Goal: Task Accomplishment & Management: Manage account settings

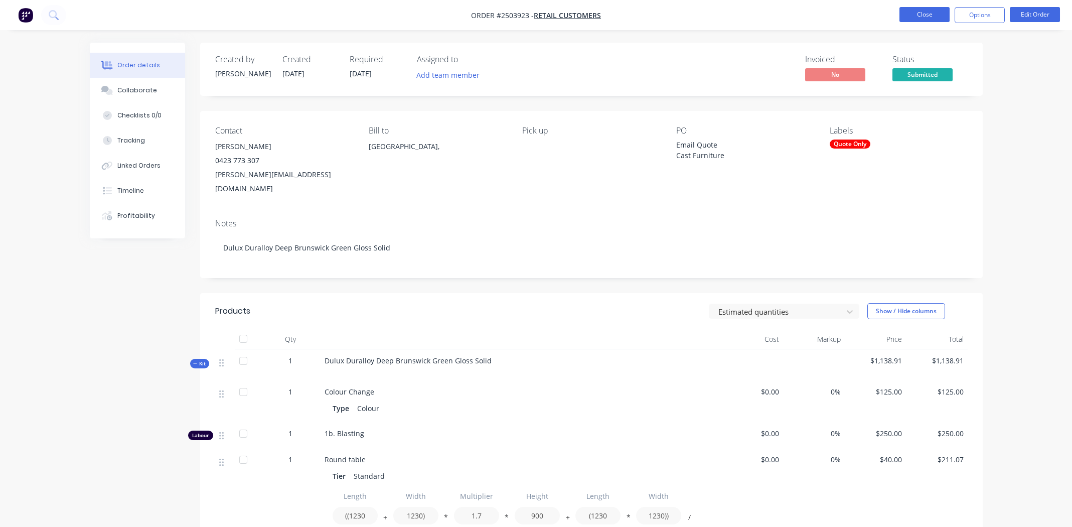
click at [912, 5] on nav "Order #2503923 - Retail Customers Close Options Edit Order" at bounding box center [536, 15] width 1072 height 30
click at [914, 9] on button "Close" at bounding box center [924, 14] width 50 height 15
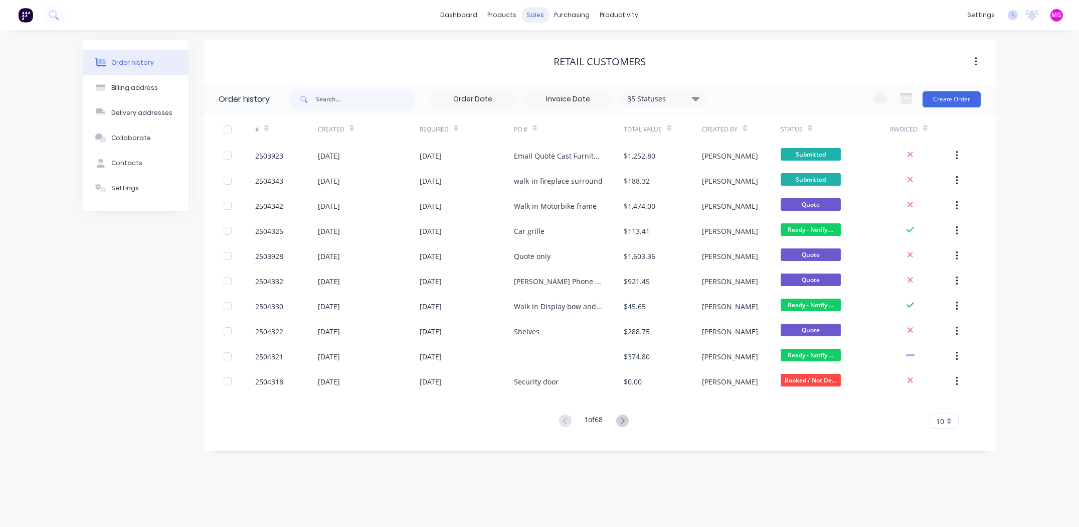
click at [540, 16] on div "sales" at bounding box center [536, 15] width 28 height 15
click at [538, 18] on div "sales" at bounding box center [536, 15] width 28 height 15
click at [554, 38] on link "Sales Orders" at bounding box center [589, 48] width 133 height 20
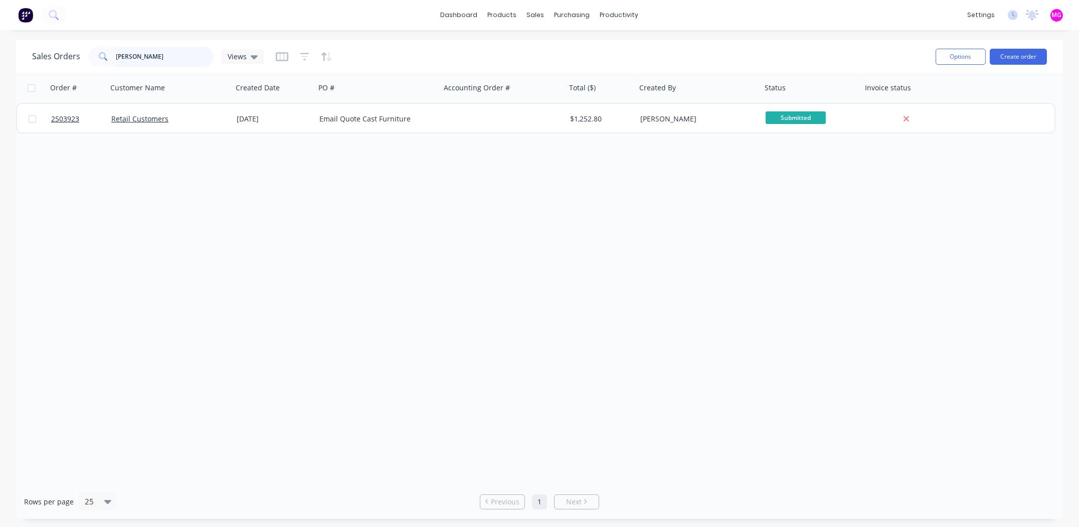
click at [171, 61] on input "[PERSON_NAME]" at bounding box center [165, 57] width 98 height 20
click at [170, 61] on input "[PERSON_NAME]" at bounding box center [165, 57] width 98 height 20
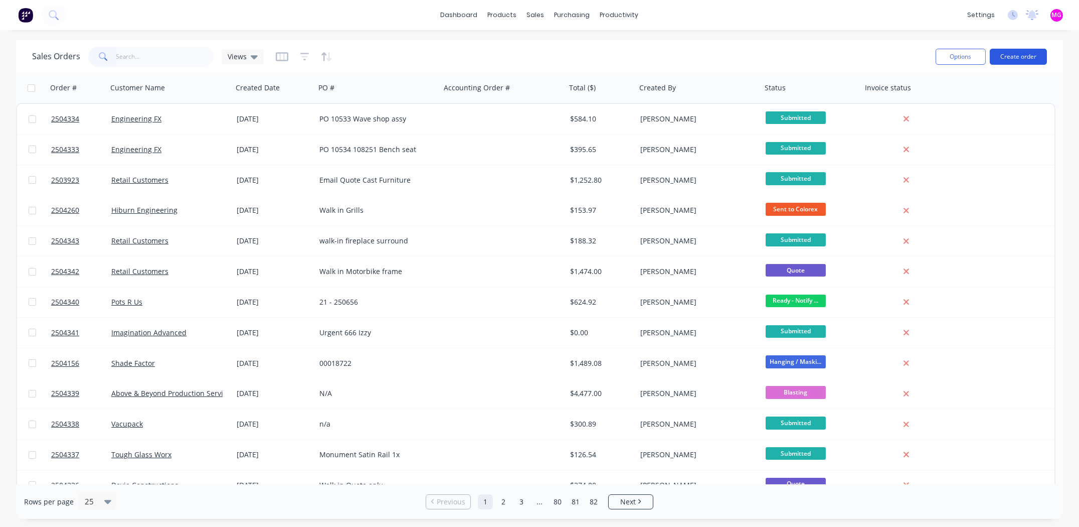
click at [1024, 54] on button "Create order" at bounding box center [1018, 57] width 57 height 16
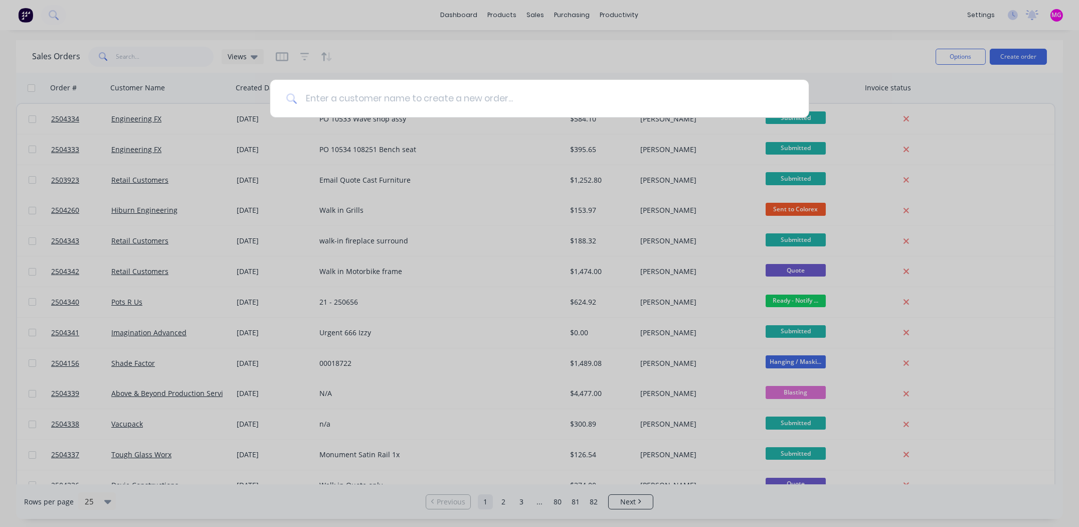
click at [477, 88] on input at bounding box center [544, 99] width 495 height 38
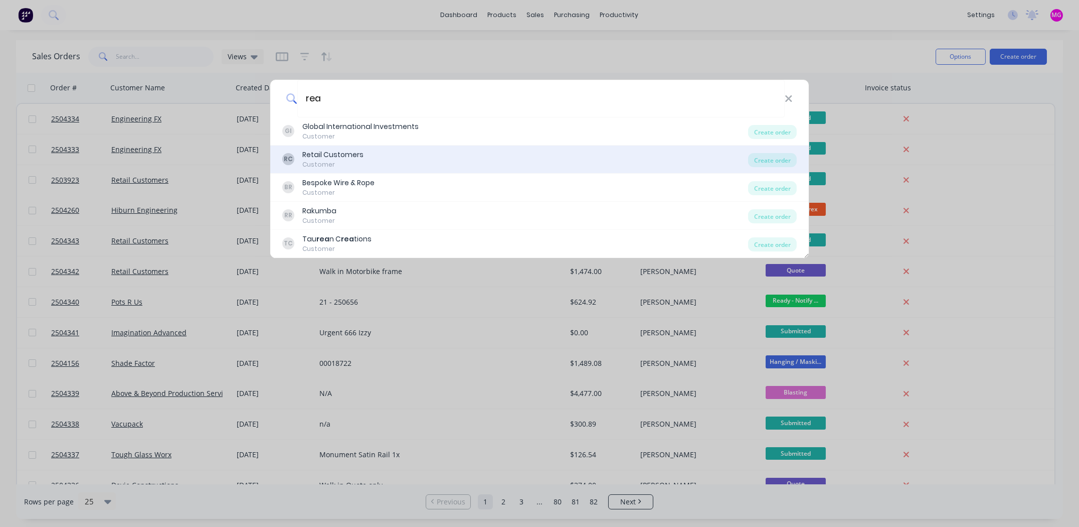
type input "rea"
click at [387, 155] on div "RC Retail Customers Customer" at bounding box center [515, 159] width 466 height 20
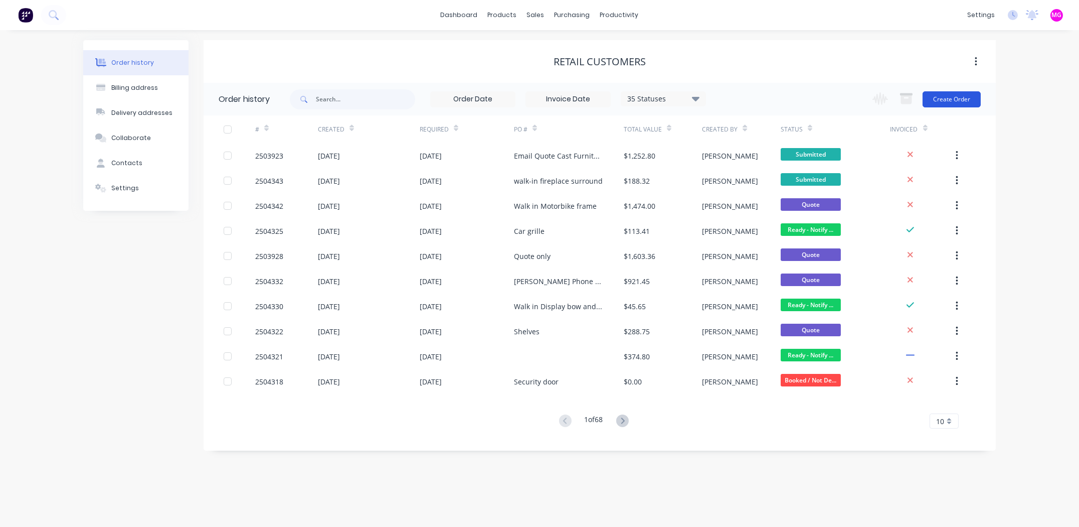
click at [951, 99] on button "Create Order" at bounding box center [952, 99] width 58 height 16
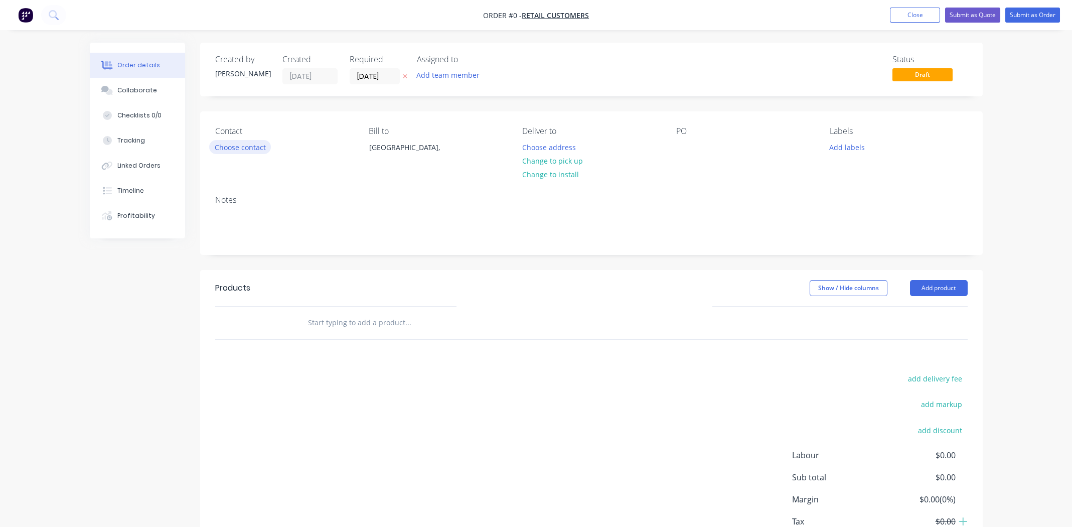
click at [248, 145] on button "Choose contact" at bounding box center [240, 147] width 62 height 14
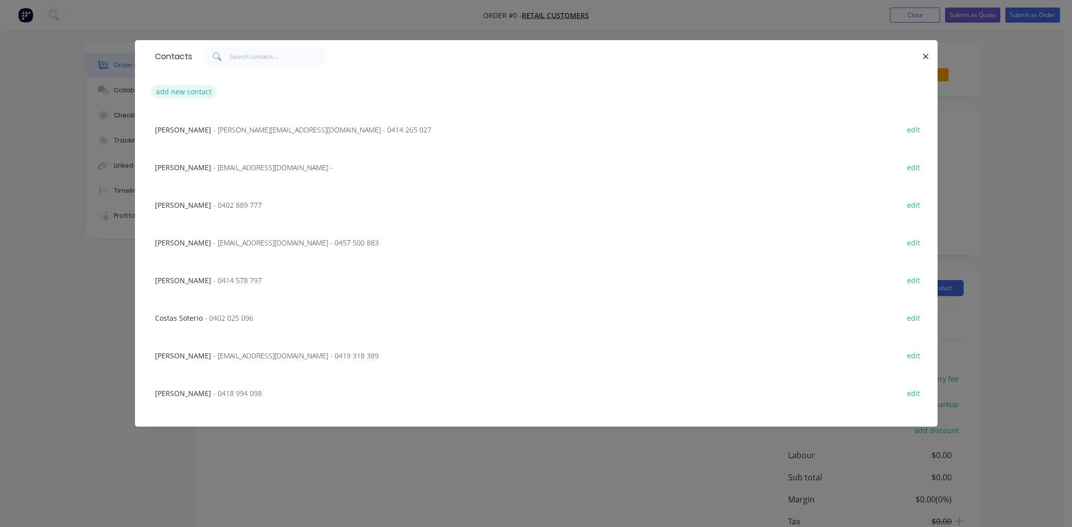
click at [182, 89] on button "add new contact" at bounding box center [184, 92] width 66 height 14
select select "AU"
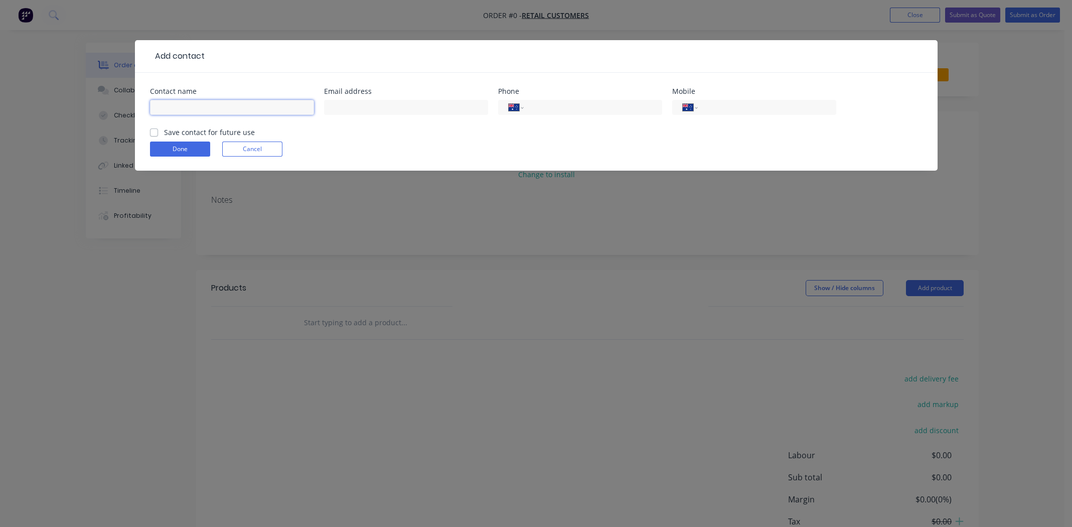
click at [179, 102] on input "text" at bounding box center [232, 107] width 164 height 15
type input "[PERSON_NAME]"
click at [366, 110] on input "text" at bounding box center [406, 107] width 164 height 15
type input "[EMAIL_ADDRESS][DOMAIN_NAME]"
click at [734, 113] on input "tel" at bounding box center [765, 108] width 120 height 12
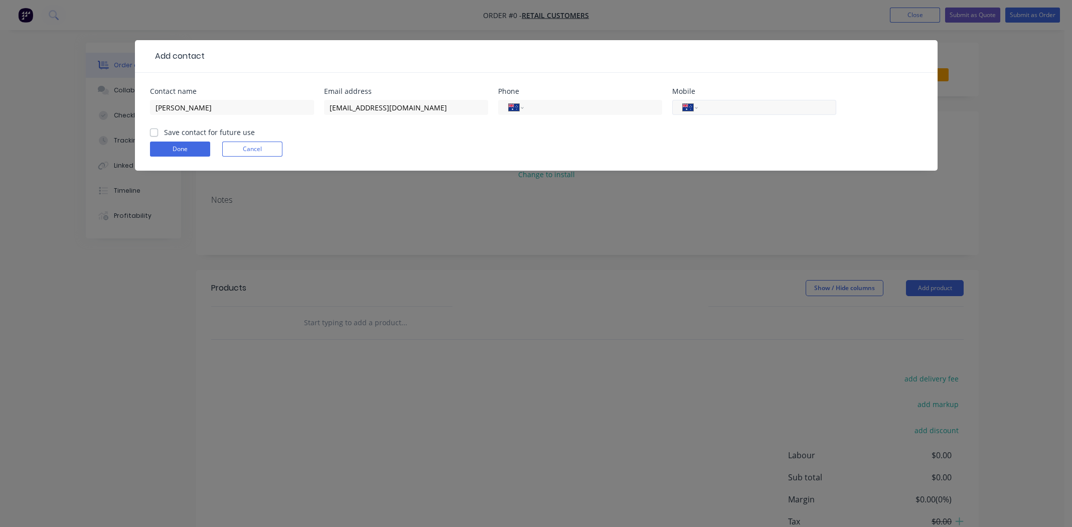
click at [724, 113] on input "tel" at bounding box center [765, 108] width 120 height 12
type input "0422 410 402"
click at [164, 133] on label "Save contact for future use" at bounding box center [209, 132] width 91 height 11
click at [152, 133] on input "Save contact for future use" at bounding box center [154, 132] width 8 height 10
checkbox input "true"
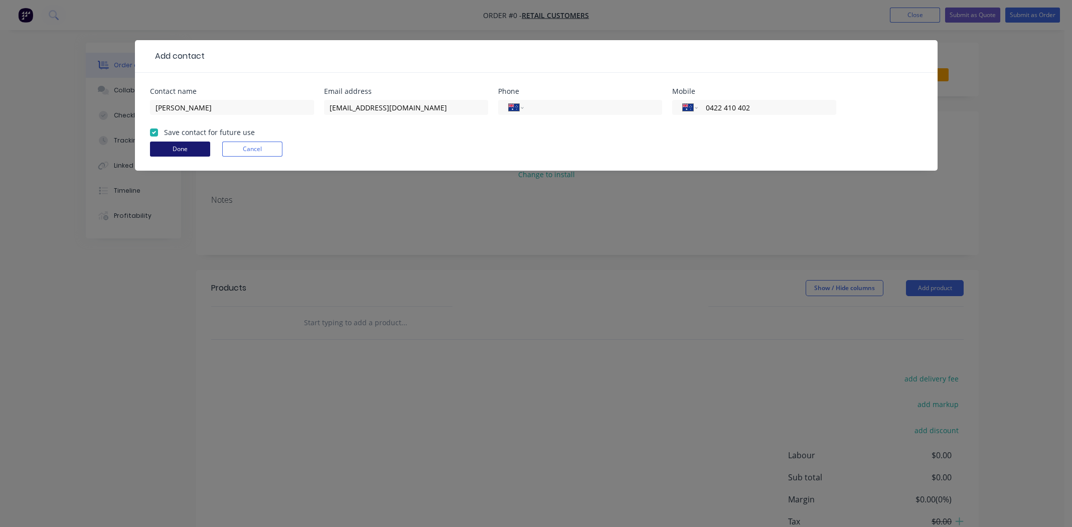
click at [197, 148] on button "Done" at bounding box center [180, 148] width 60 height 15
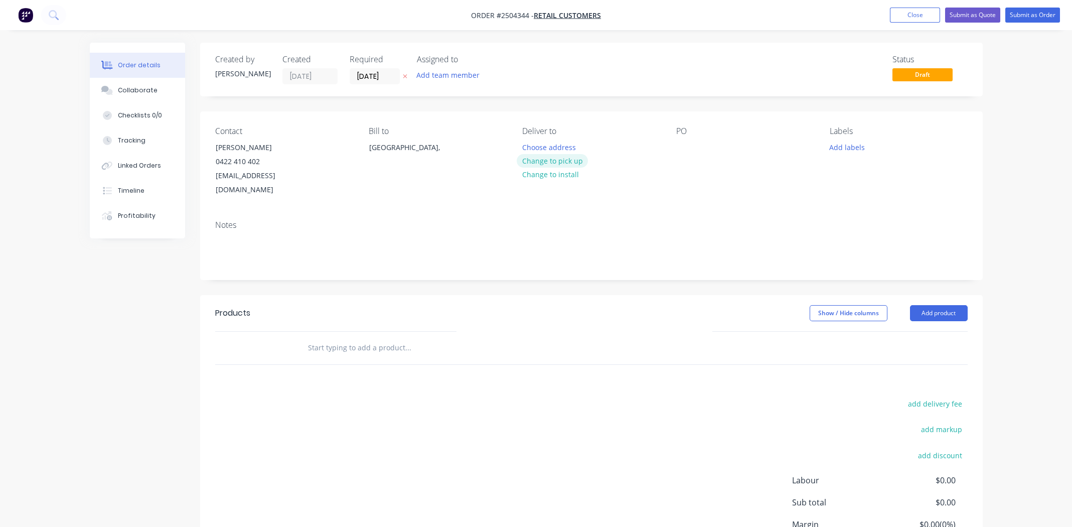
click at [573, 159] on button "Change to pick up" at bounding box center [552, 161] width 71 height 14
click at [684, 147] on div at bounding box center [684, 147] width 16 height 15
click at [848, 144] on button "Add labels" at bounding box center [847, 147] width 46 height 14
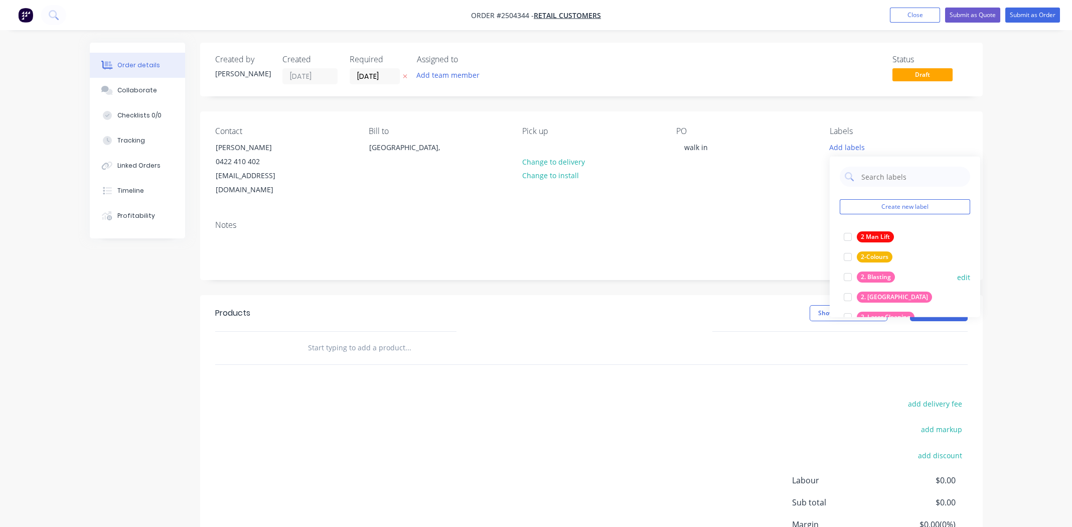
click at [848, 273] on div at bounding box center [848, 277] width 20 height 20
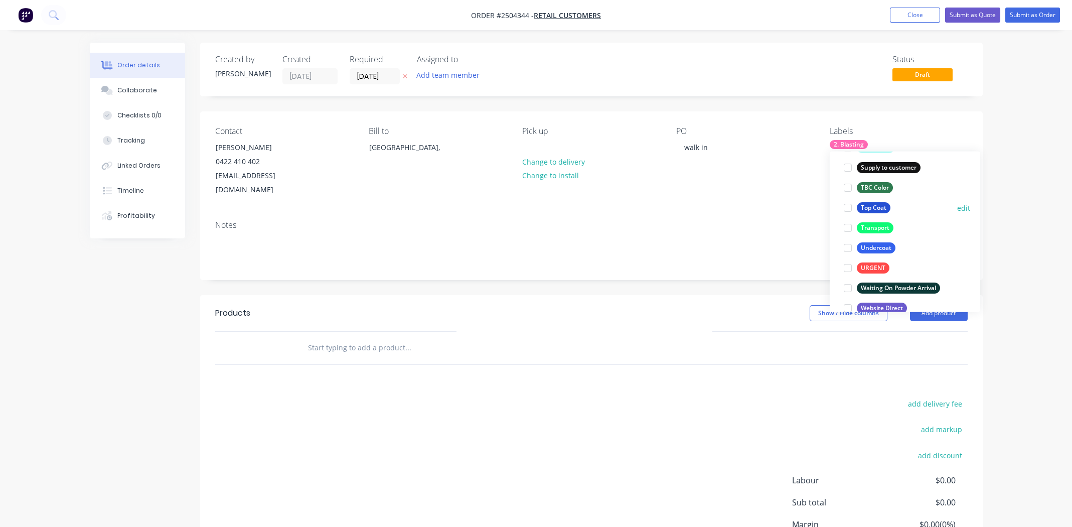
scroll to position [802, 0]
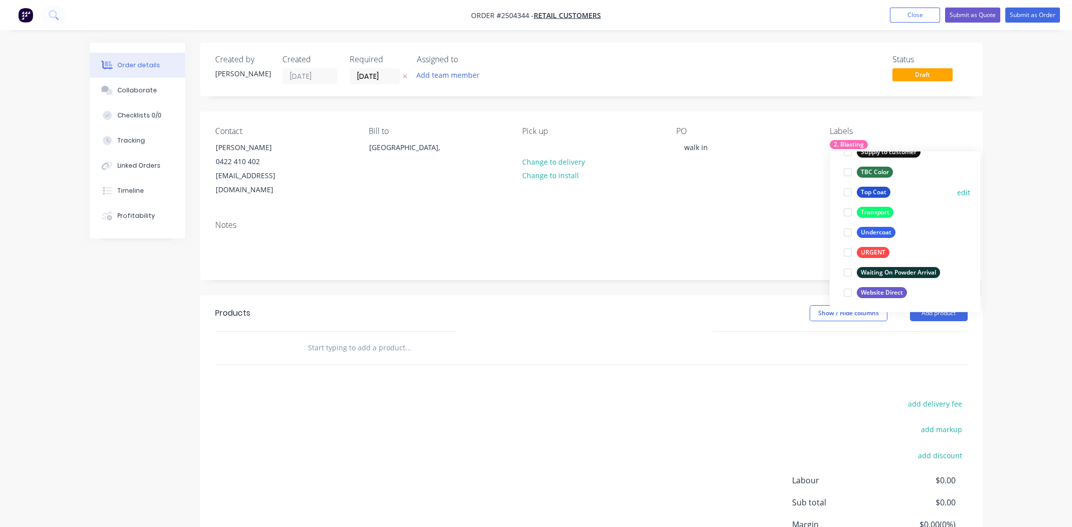
click at [847, 189] on div at bounding box center [848, 192] width 20 height 20
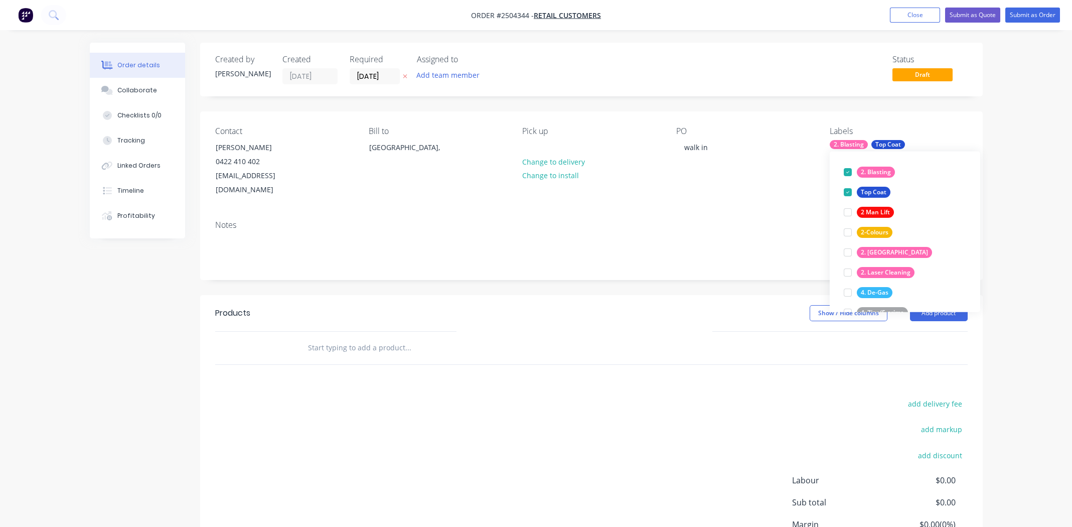
click at [646, 347] on div at bounding box center [475, 348] width 361 height 33
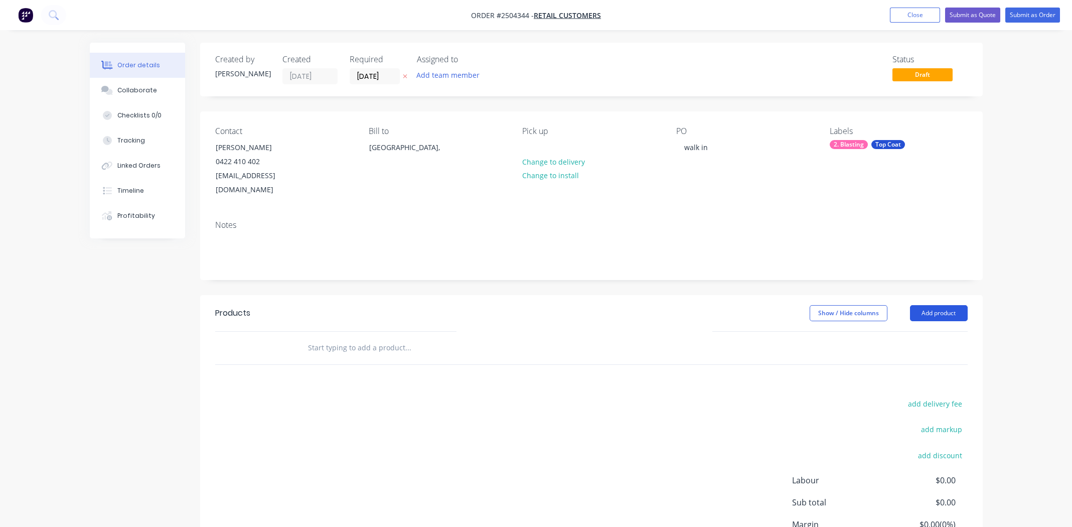
click at [934, 305] on button "Add product" at bounding box center [939, 313] width 58 height 16
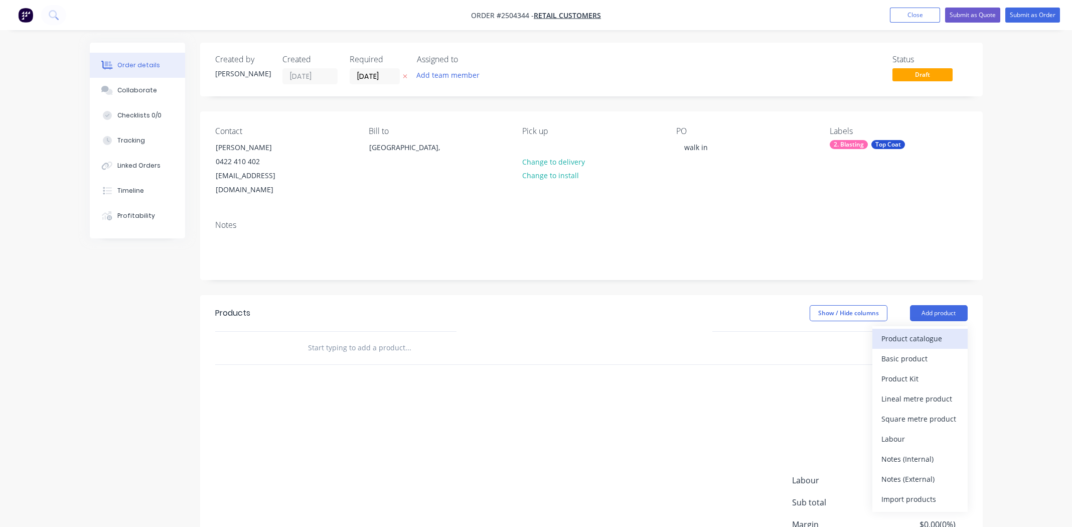
click at [923, 331] on div "Product catalogue" at bounding box center [919, 338] width 77 height 15
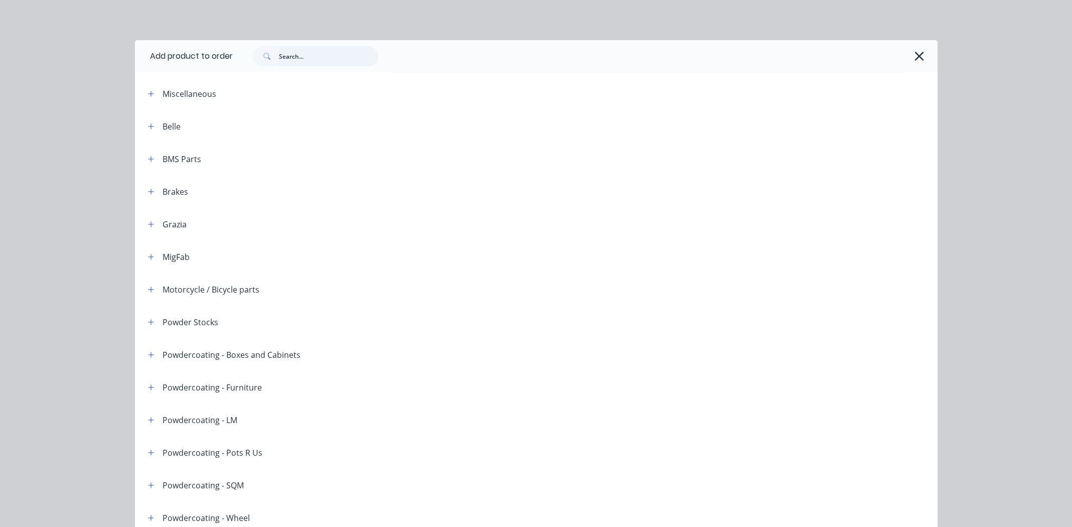
click at [296, 54] on input "text" at bounding box center [328, 56] width 99 height 20
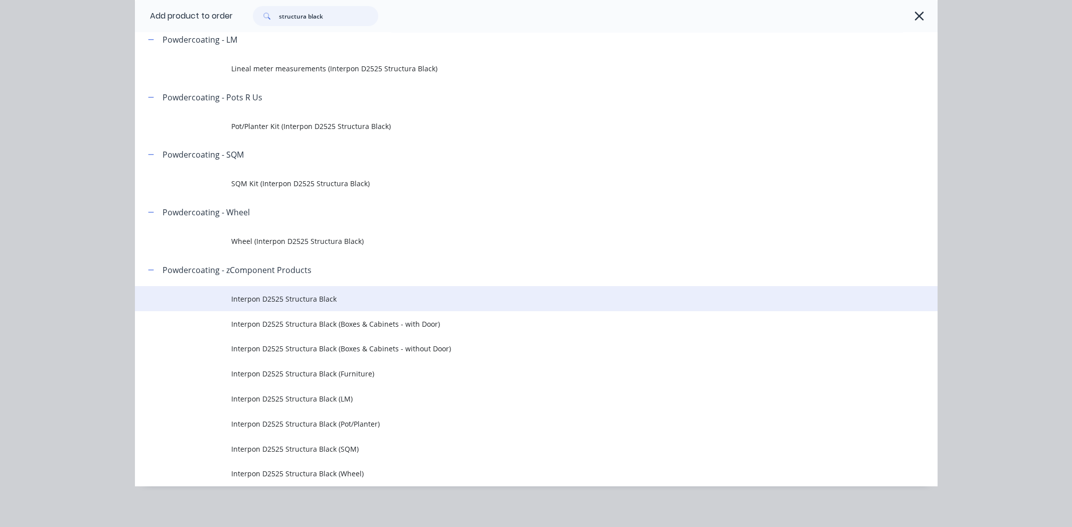
scroll to position [230, 0]
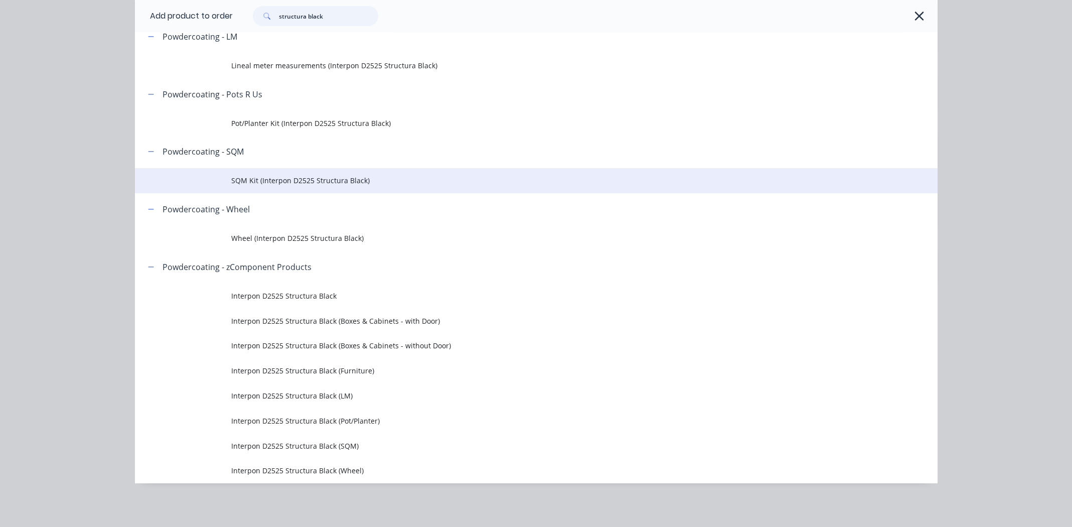
type input "structura black"
click at [281, 175] on span "SQM Kit (Interpon D2525 Structura Black)" at bounding box center [513, 180] width 565 height 11
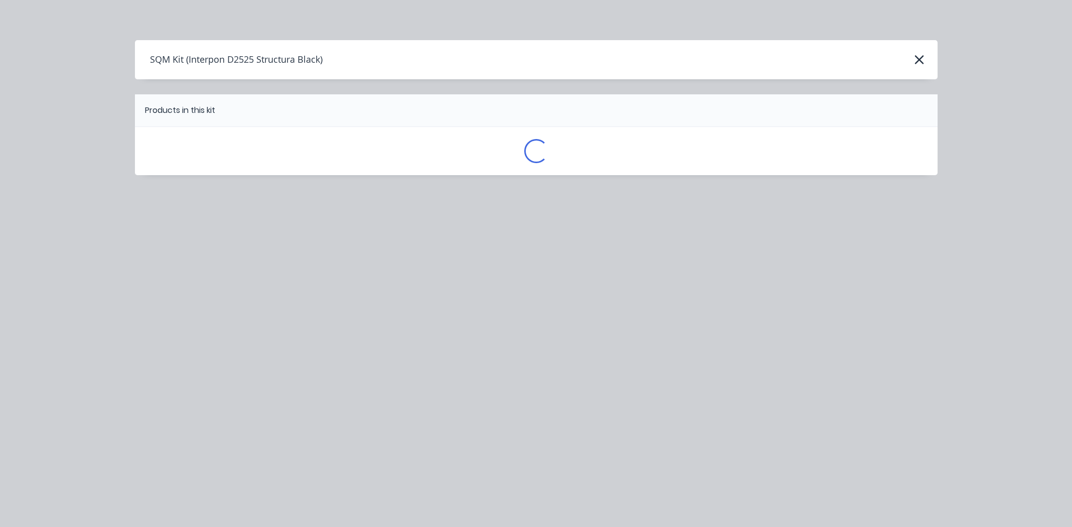
scroll to position [0, 0]
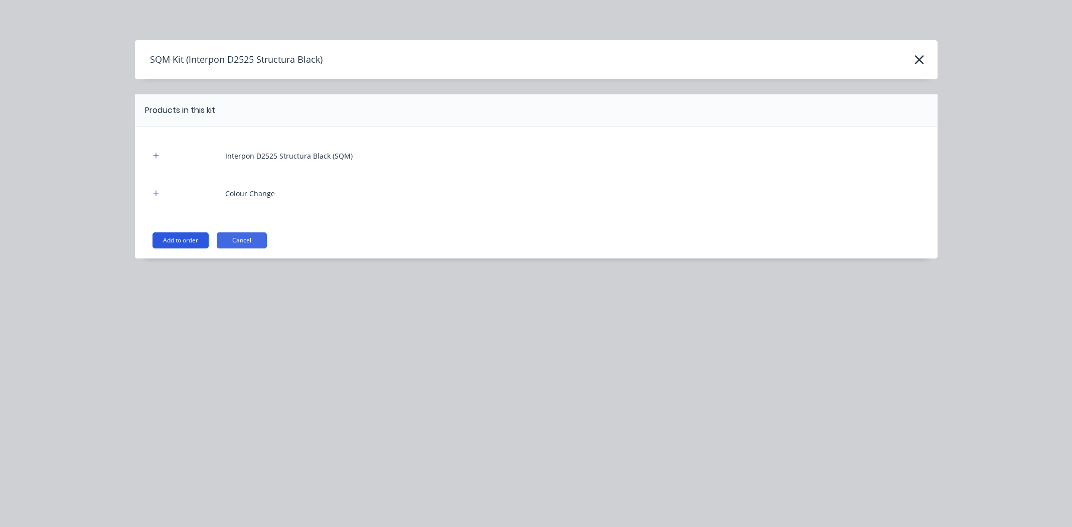
click at [185, 236] on button "Add to order" at bounding box center [180, 240] width 56 height 16
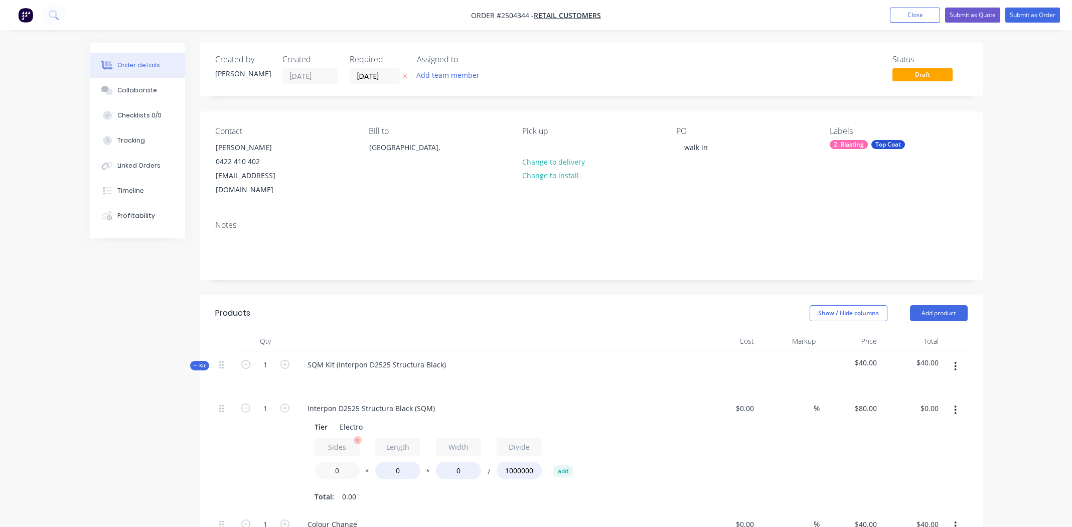
click at [343, 461] on input "0" at bounding box center [336, 470] width 45 height 18
type input "2"
click at [398, 461] on input "0" at bounding box center [397, 470] width 45 height 18
type input "800"
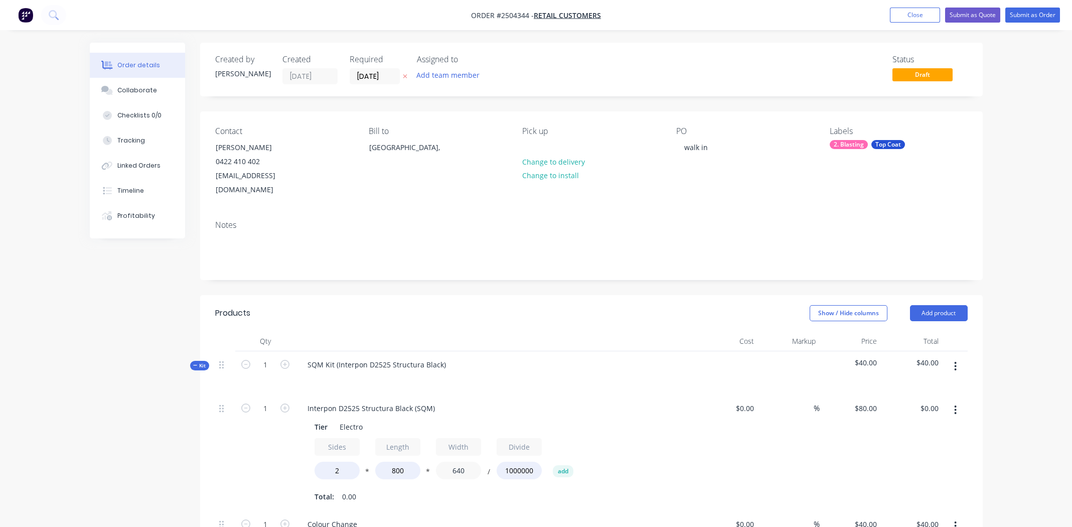
type input "640"
type input "$81.92"
click at [700, 461] on div "$0.00 $0.00" at bounding box center [728, 453] width 62 height 116
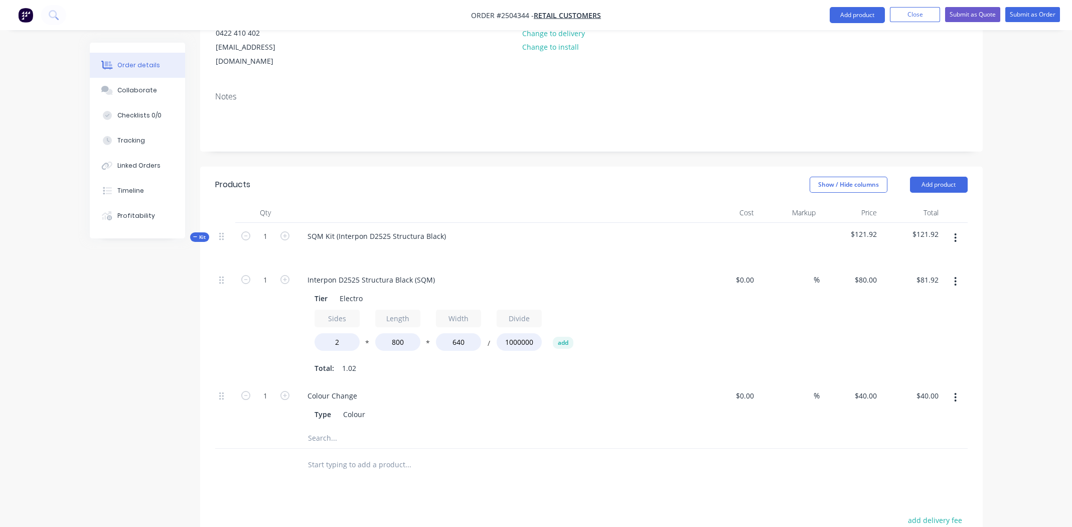
scroll to position [301, 0]
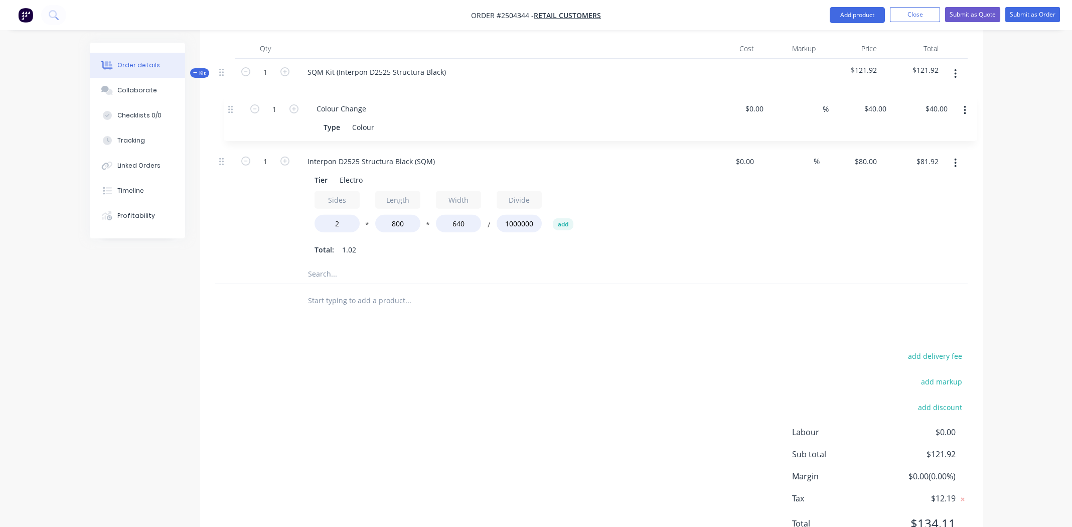
drag, startPoint x: 222, startPoint y: 210, endPoint x: 224, endPoint y: 98, distance: 112.4
click at [224, 102] on div "1 Interpon D2525 Structura Black (SQM) Tier Electro Sides 2 * Length 800 * Widt…" at bounding box center [591, 182] width 752 height 161
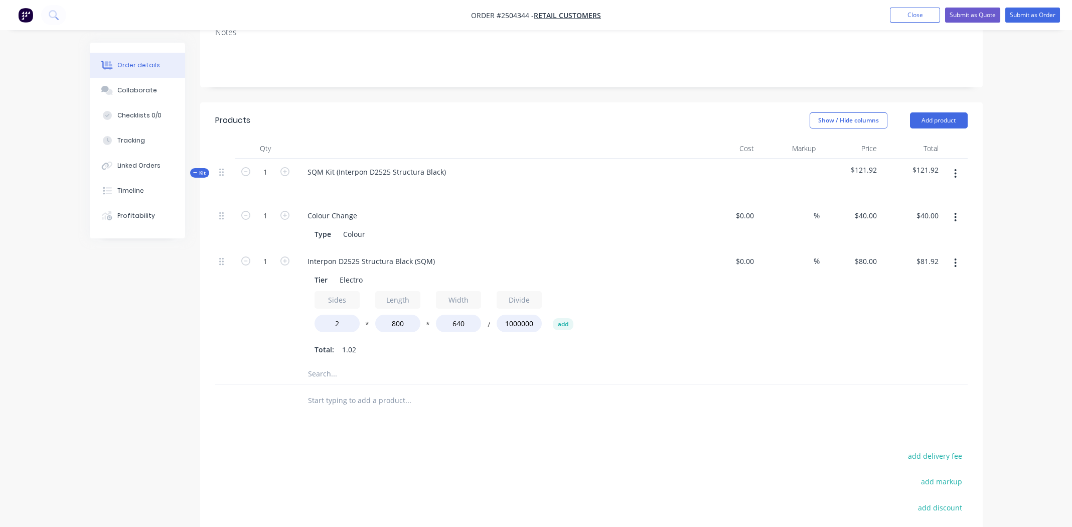
scroll to position [187, 0]
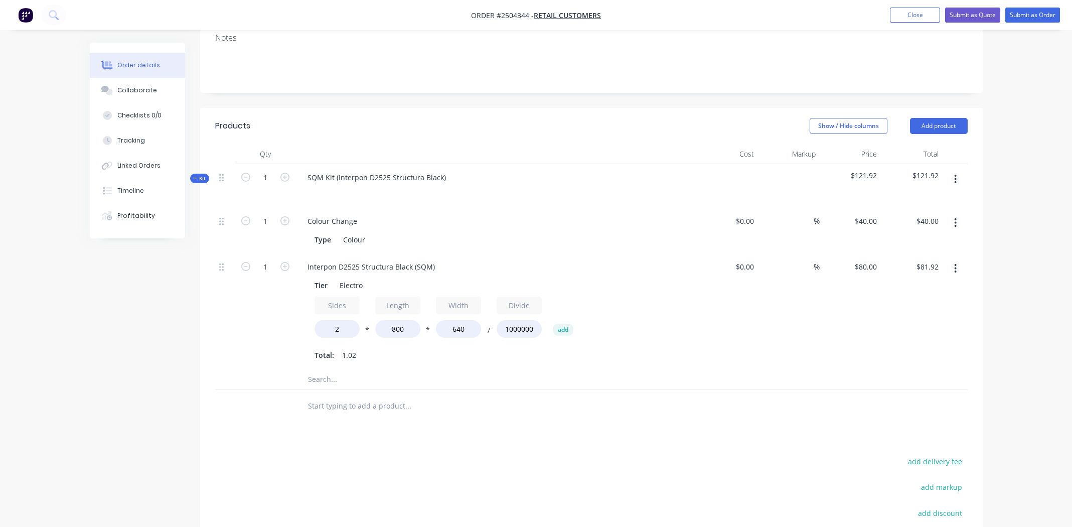
click at [956, 175] on icon "button" at bounding box center [955, 179] width 2 height 9
click at [925, 198] on div "Add product to kit" at bounding box center [919, 205] width 77 height 15
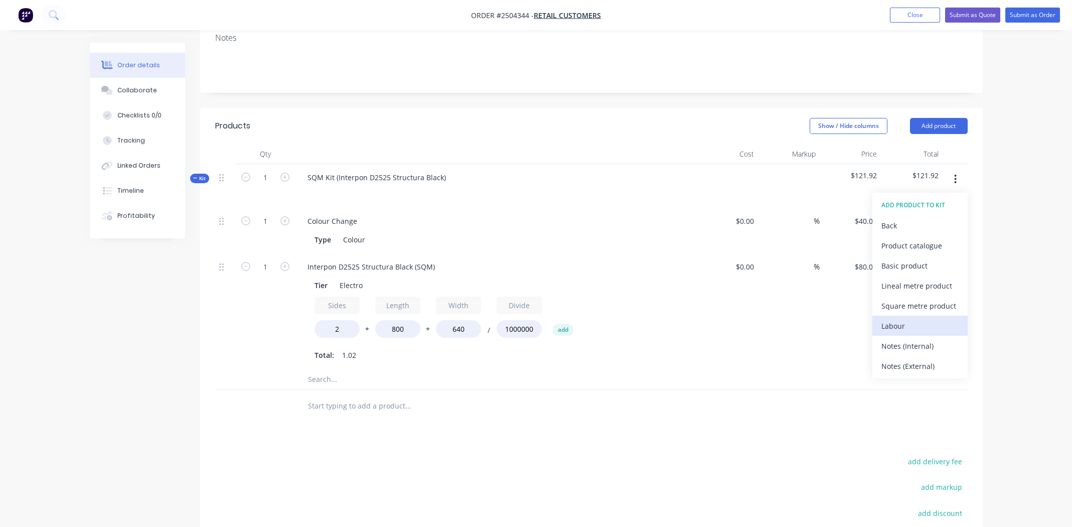
click at [915, 318] on div "Labour" at bounding box center [919, 325] width 77 height 15
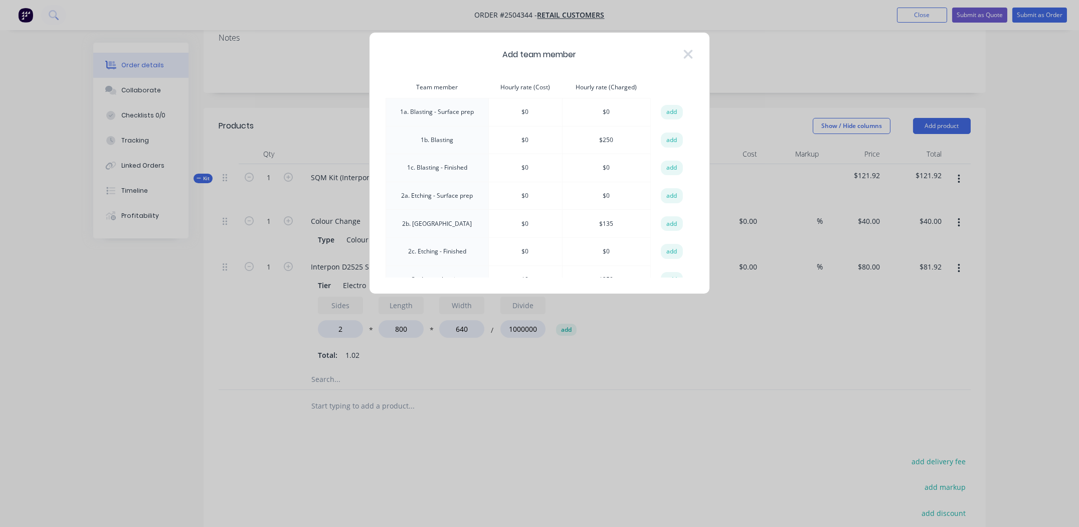
click at [665, 137] on button "add" at bounding box center [672, 139] width 22 height 15
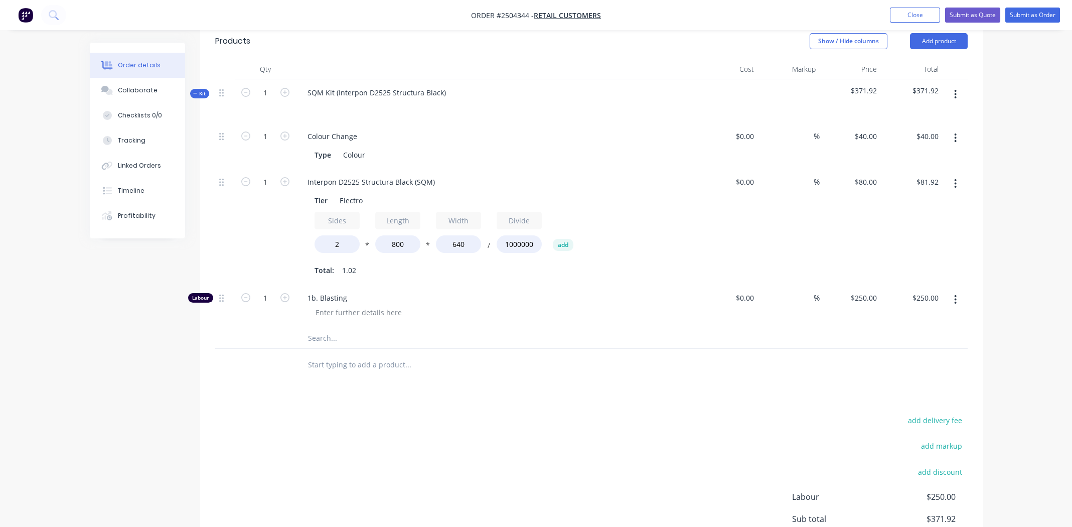
scroll to position [338, 0]
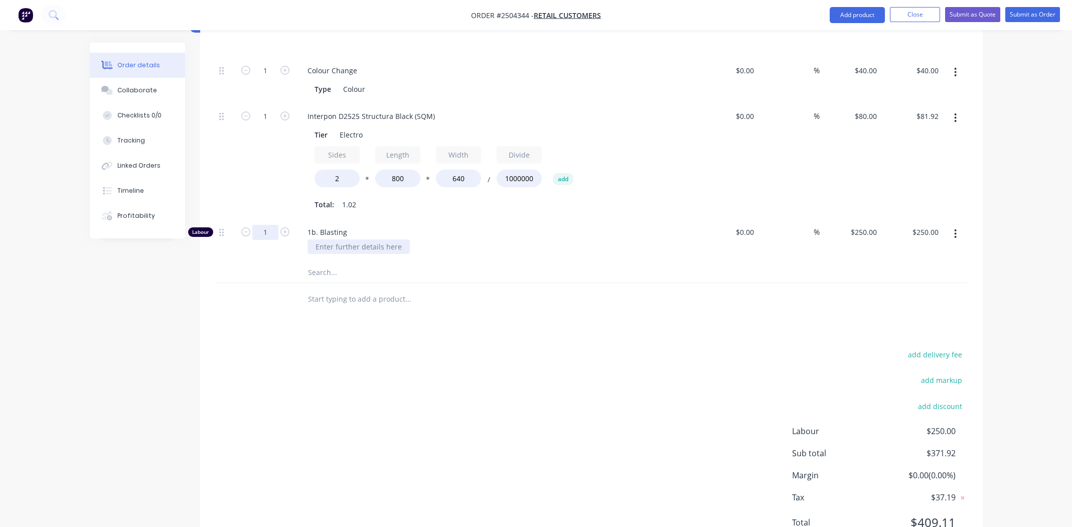
drag, startPoint x: 259, startPoint y: 212, endPoint x: 341, endPoint y: 230, distance: 83.1
click at [259, 225] on input "1" at bounding box center [265, 232] width 26 height 15
type input "0.166"
type input "$41.50"
click at [568, 197] on div "Total: 1.02" at bounding box center [495, 204] width 363 height 15
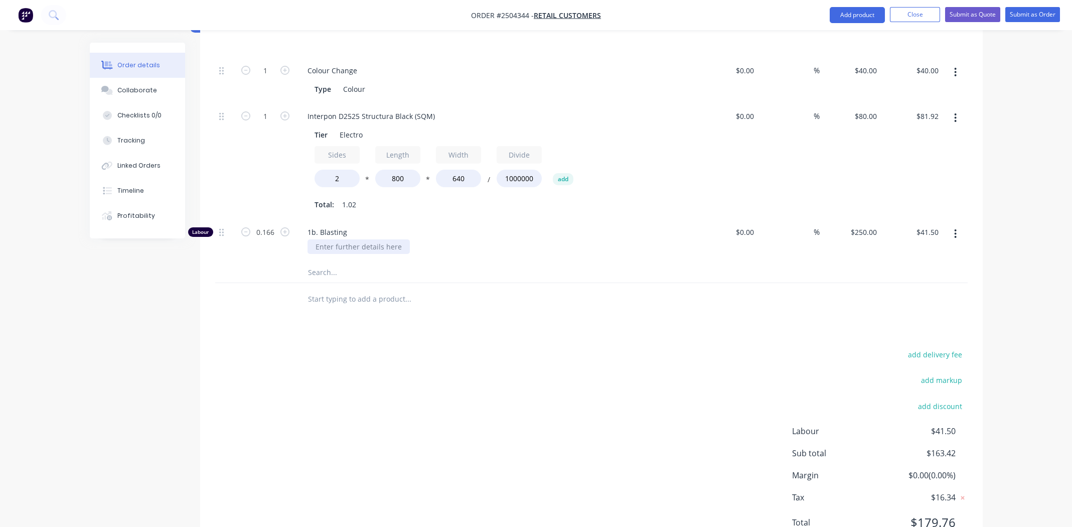
click at [379, 239] on div at bounding box center [358, 246] width 102 height 15
click at [562, 239] on div "10 min - Blast both sides" at bounding box center [499, 246] width 385 height 15
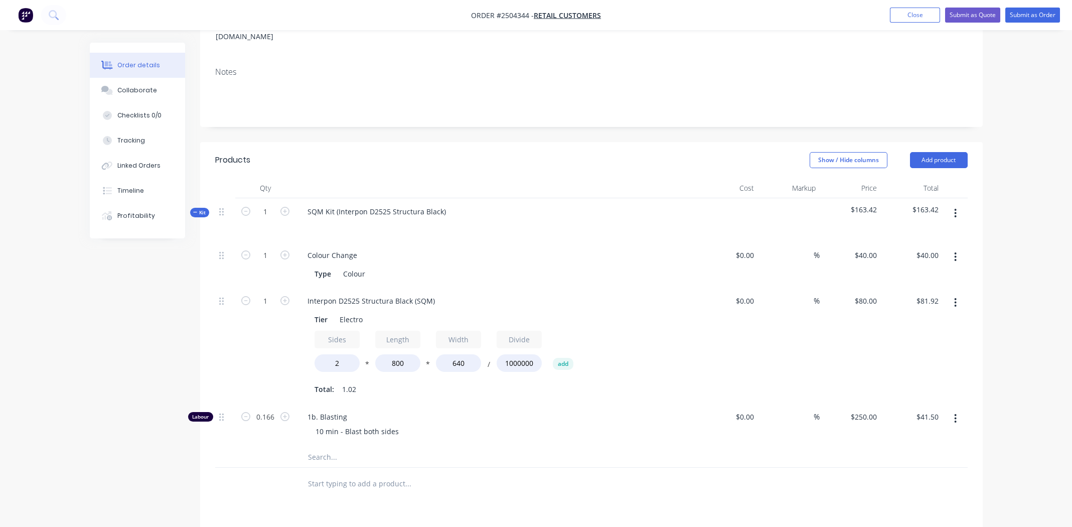
scroll to position [116, 0]
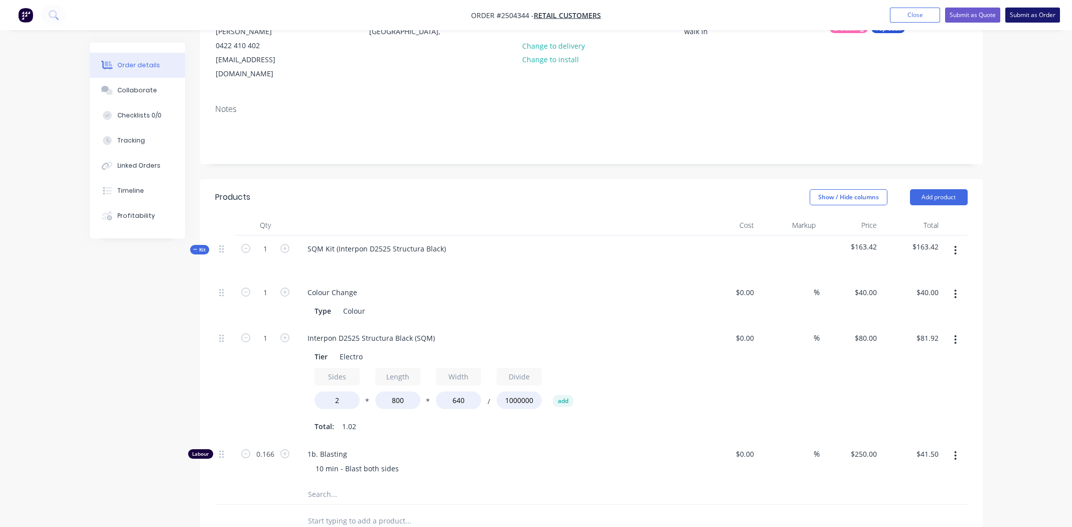
click at [1025, 13] on button "Submit as Order" at bounding box center [1032, 15] width 55 height 15
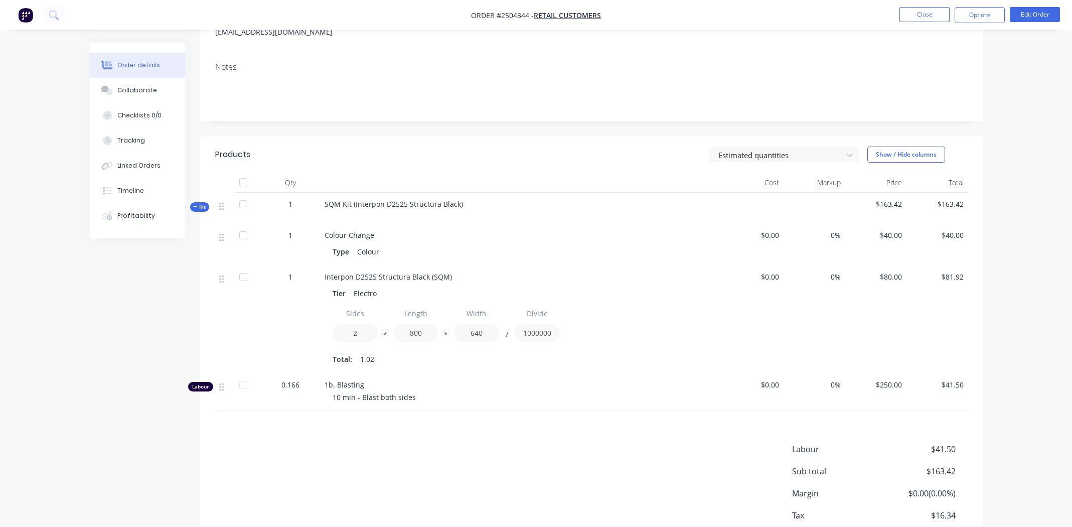
scroll to position [200, 0]
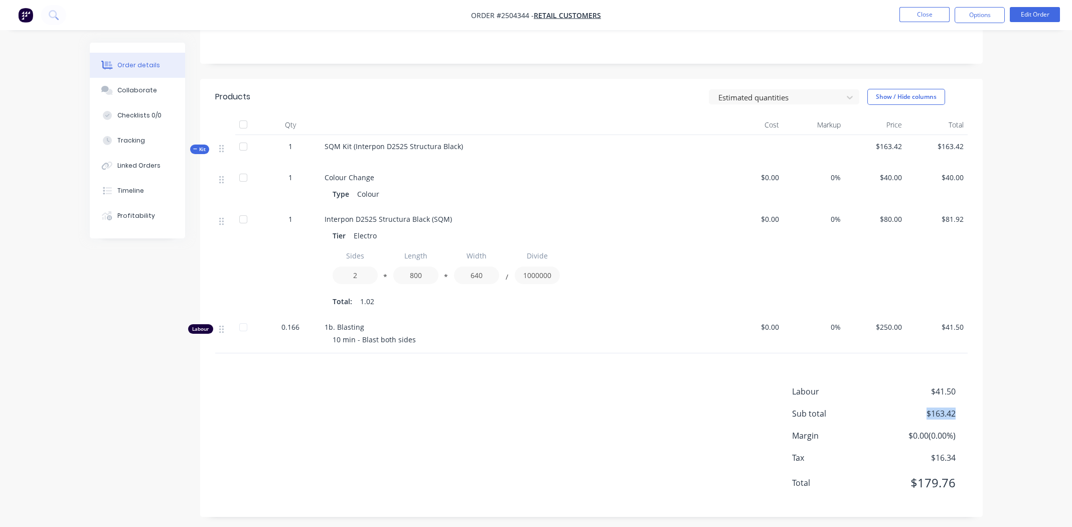
drag, startPoint x: 955, startPoint y: 414, endPoint x: 919, endPoint y: 420, distance: 36.6
click at [919, 420] on div "Labour $41.50 Sub total $163.42 Margin $0.00 ( 0.00 %) Tax $16.34 Total $179.76" at bounding box center [880, 443] width 176 height 116
copy span "$163.42"
click at [132, 89] on div "Collaborate" at bounding box center [137, 90] width 40 height 9
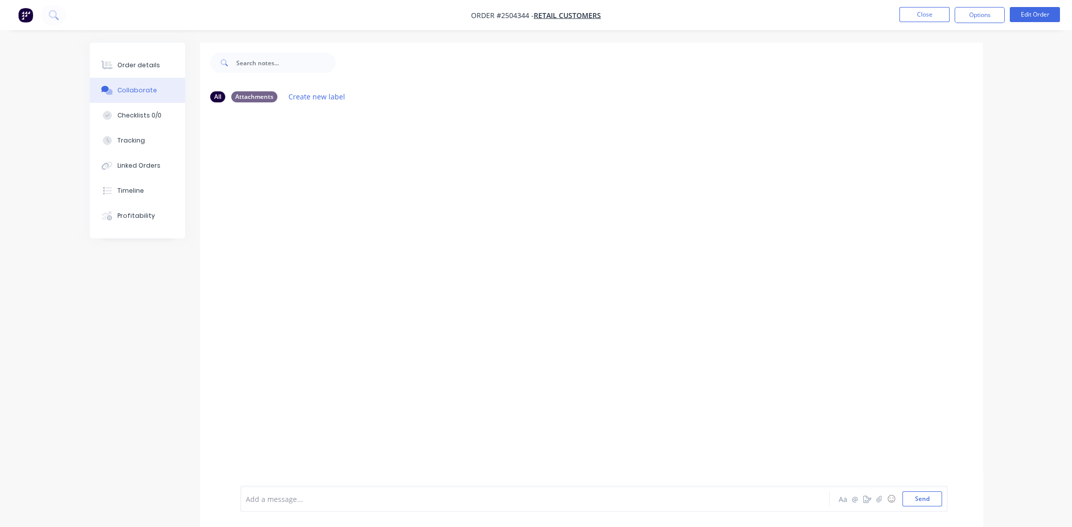
click at [398, 491] on div "Add a message..." at bounding box center [507, 498] width 522 height 15
click at [922, 500] on button "Send" at bounding box center [922, 498] width 40 height 15
click at [131, 64] on div "Order details" at bounding box center [138, 65] width 43 height 9
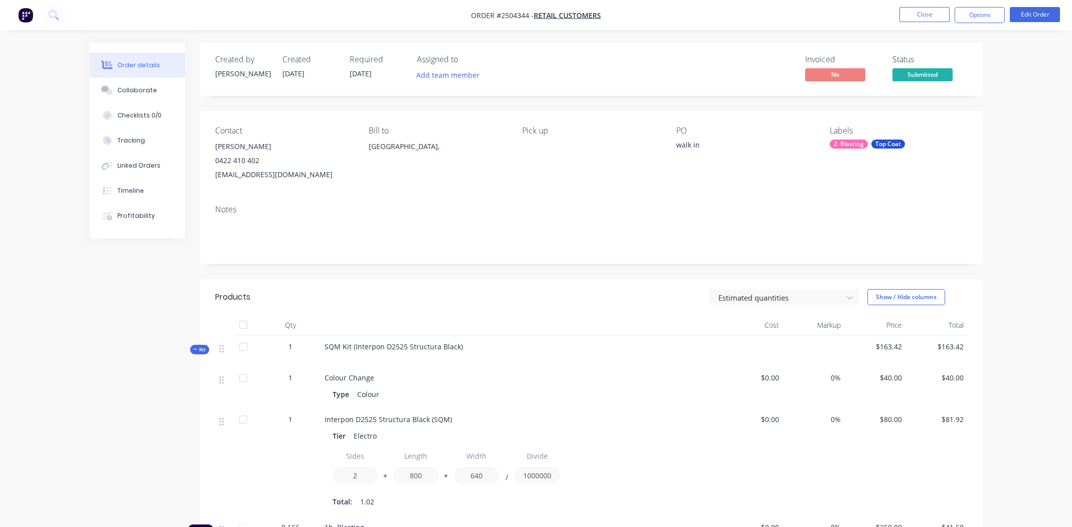
click at [462, 347] on div "SQM Kit (Interpon D2525 Structura Black)" at bounding box center [520, 350] width 401 height 31
click at [1032, 15] on button "Edit Order" at bounding box center [1035, 14] width 50 height 15
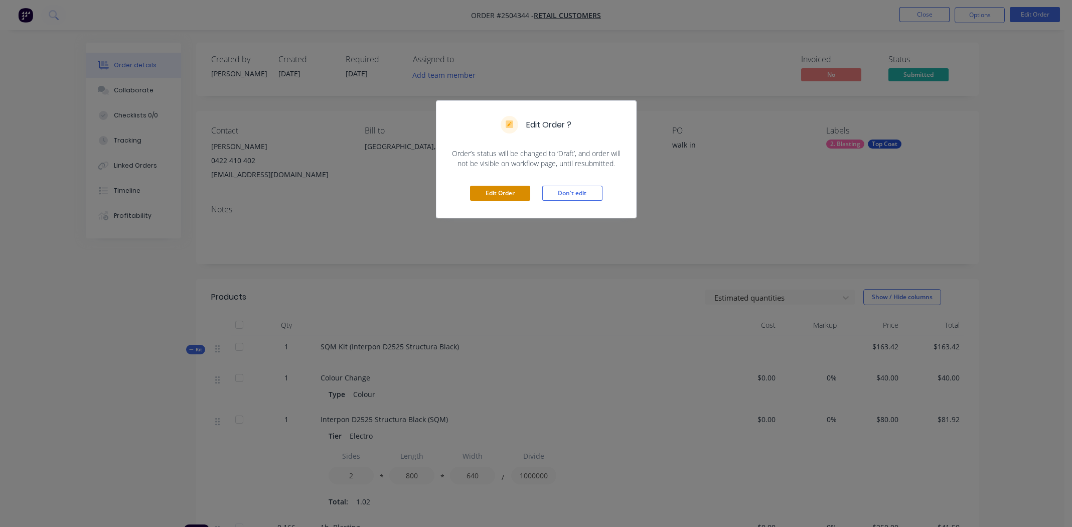
click at [491, 196] on button "Edit Order" at bounding box center [500, 193] width 60 height 15
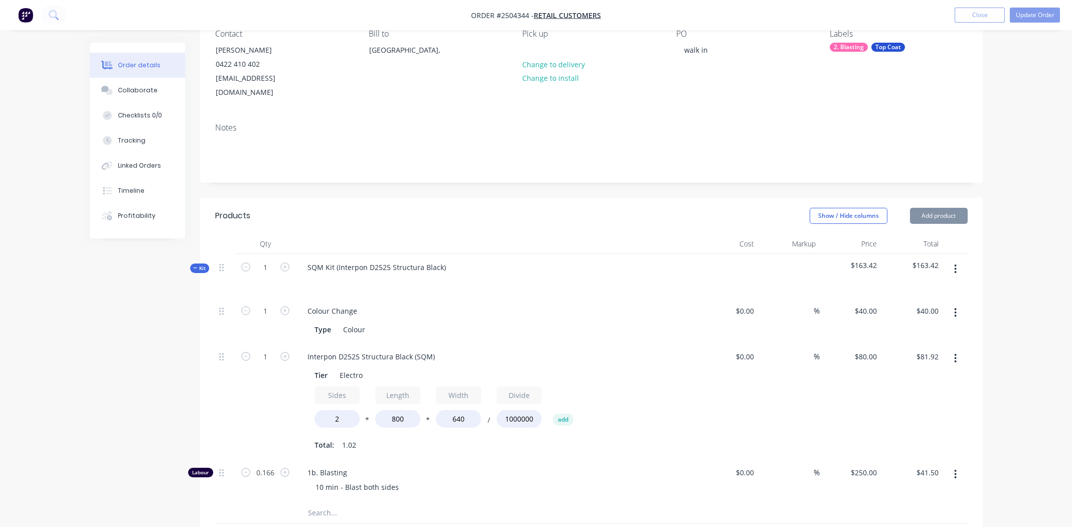
scroll to position [150, 0]
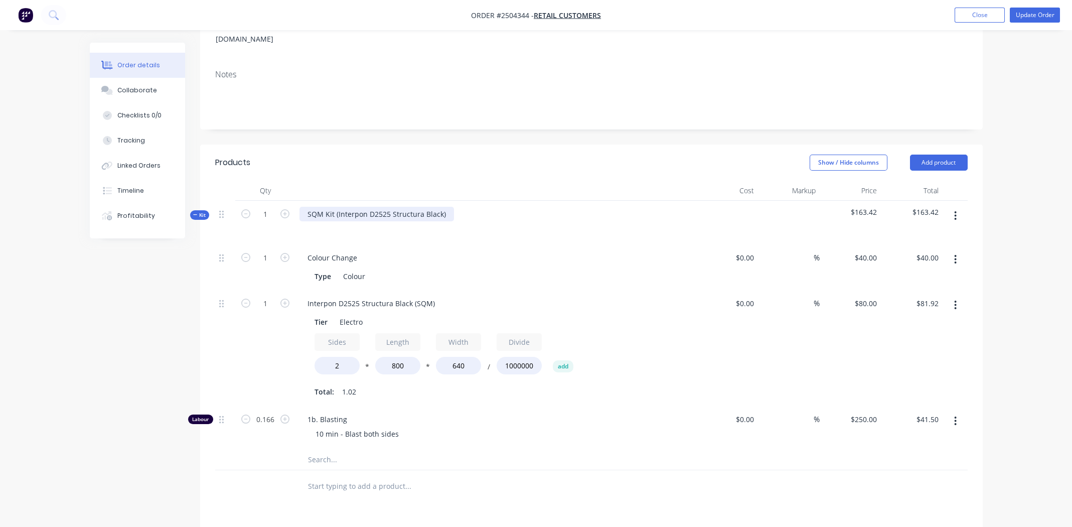
click at [443, 207] on div "SQM Kit (Interpon D2525 Structura Black)" at bounding box center [376, 214] width 154 height 15
click at [376, 207] on div "Interpon D2525 Structura Black" at bounding box center [359, 214] width 121 height 15
copy div "Interpon D2525 Structura Black"
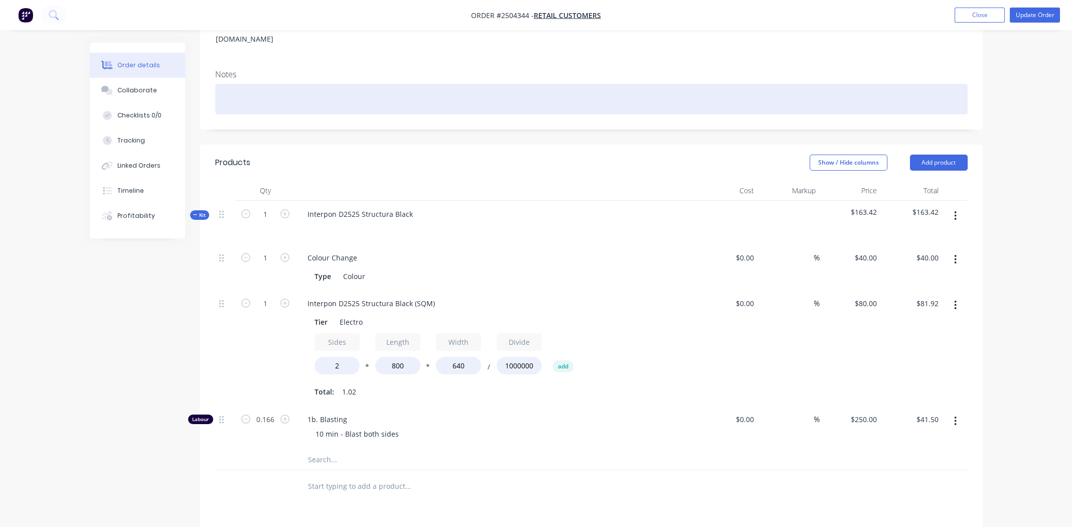
click at [290, 84] on div at bounding box center [591, 99] width 752 height 31
paste div
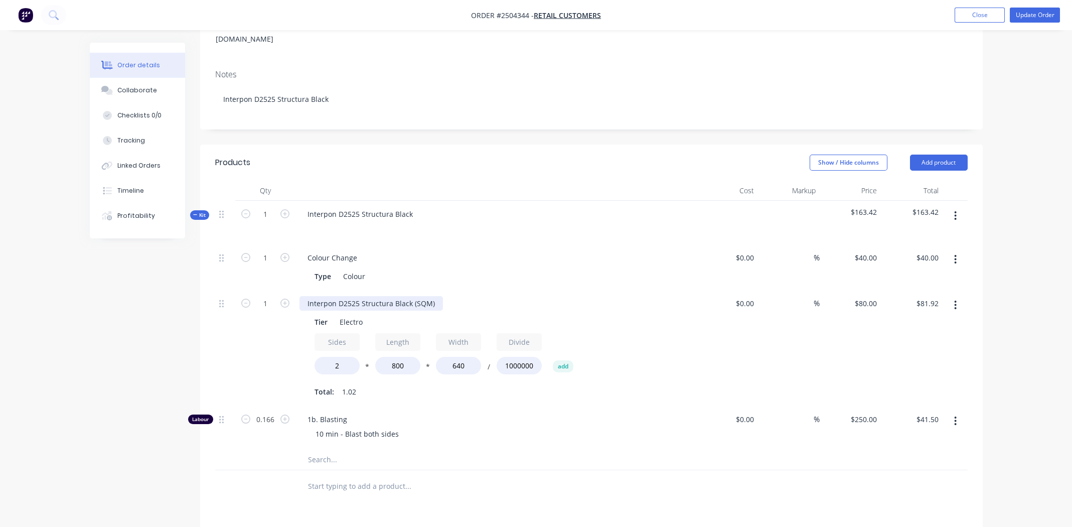
click at [402, 296] on div "Interpon D2525 Structura Black (SQM)" at bounding box center [370, 303] width 143 height 15
click at [437, 296] on div "rectangle steel plate" at bounding box center [495, 303] width 393 height 15
click at [1032, 18] on button "Update Order" at bounding box center [1035, 15] width 50 height 15
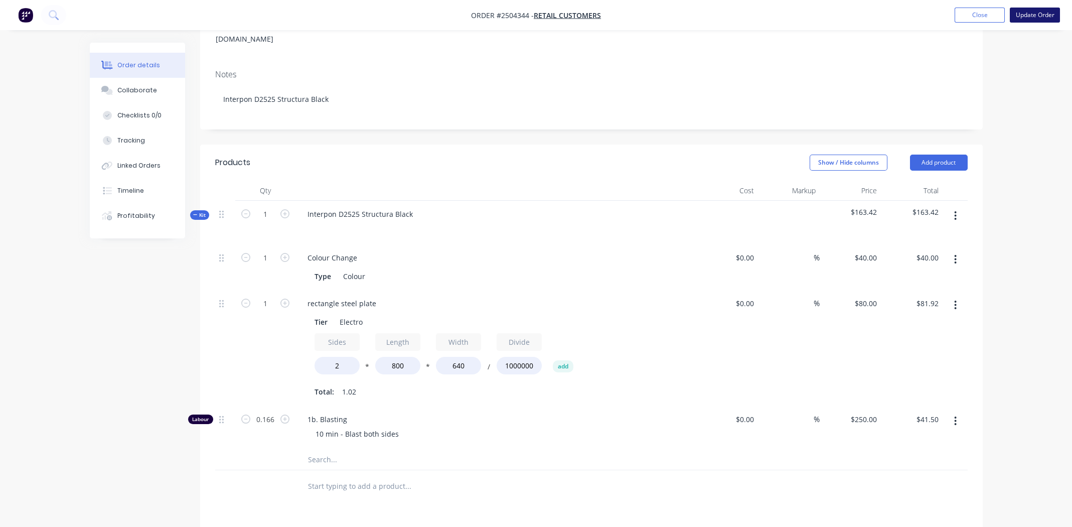
scroll to position [0, 0]
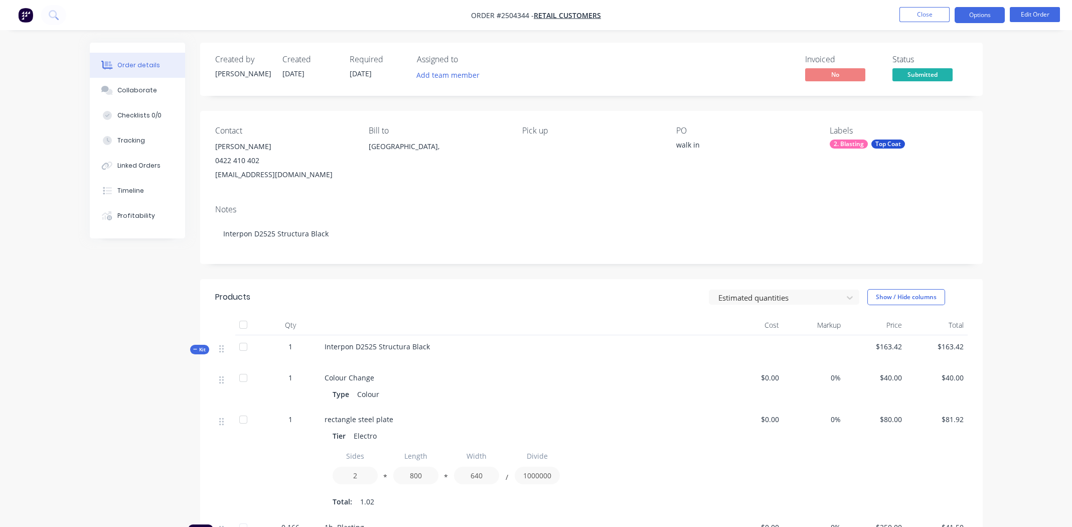
click at [986, 13] on button "Options" at bounding box center [979, 15] width 50 height 16
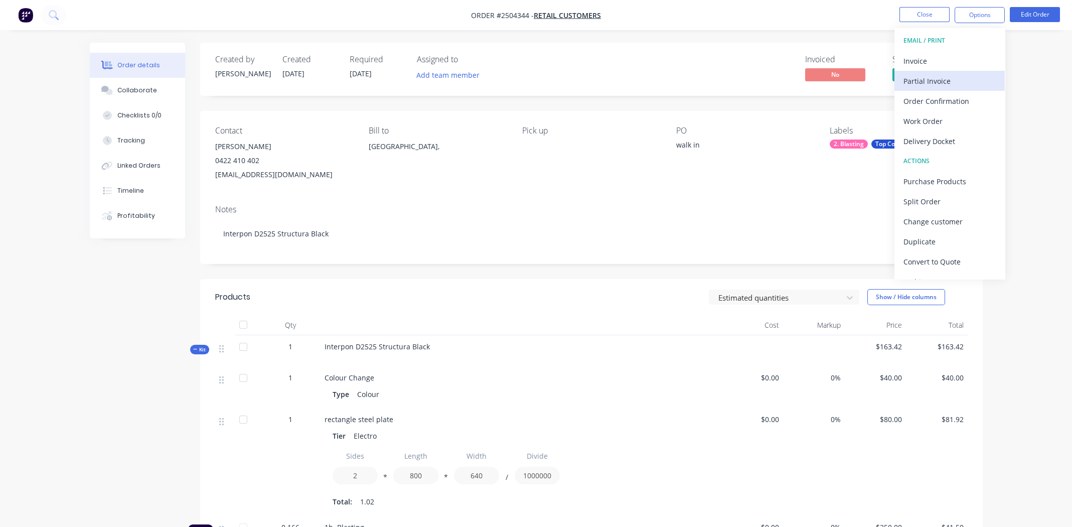
click at [938, 77] on div "Partial Invoice" at bounding box center [949, 81] width 92 height 15
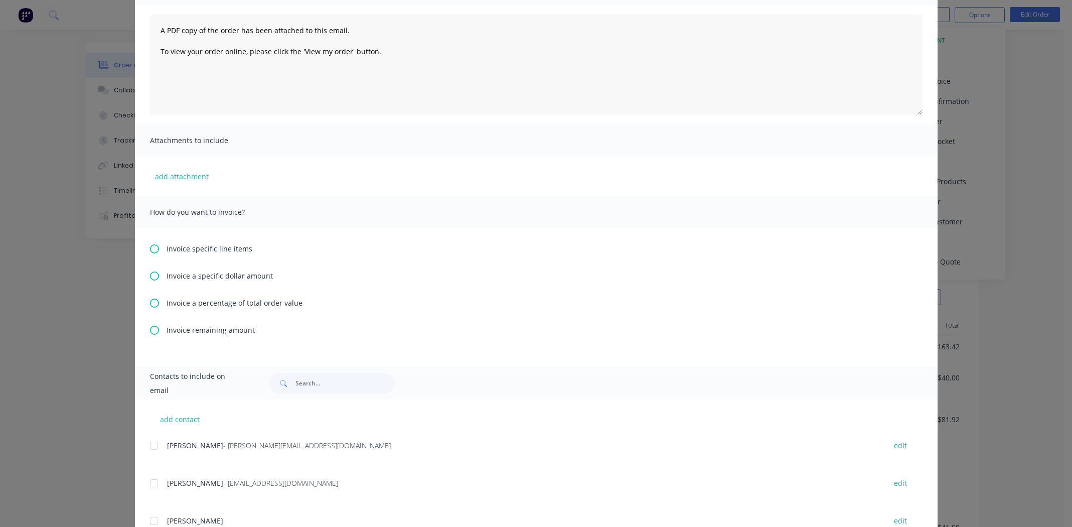
scroll to position [200, 0]
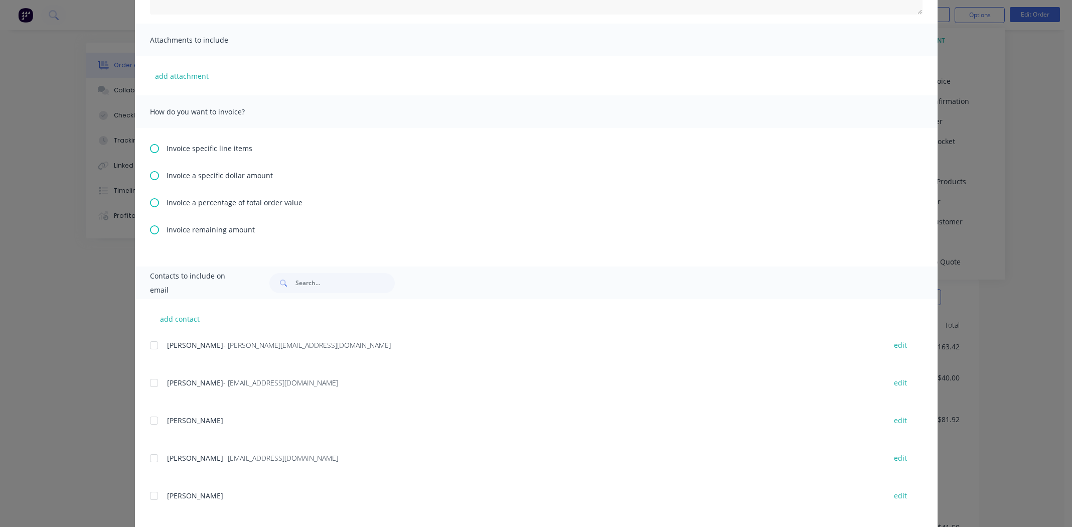
click at [150, 202] on icon at bounding box center [154, 202] width 9 height 9
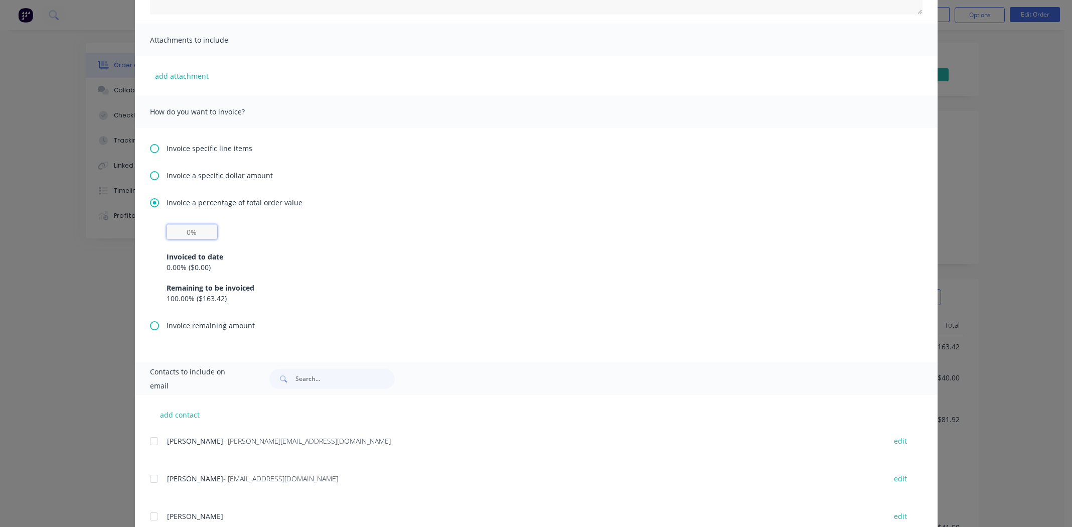
click at [190, 229] on input "text" at bounding box center [192, 231] width 51 height 15
type input "50%"
click at [383, 237] on div "50% Invoiced to date 0.00 % ( $0.00 ) Remaining to be invoiced 100.00 % ( $163.…" at bounding box center [536, 263] width 739 height 79
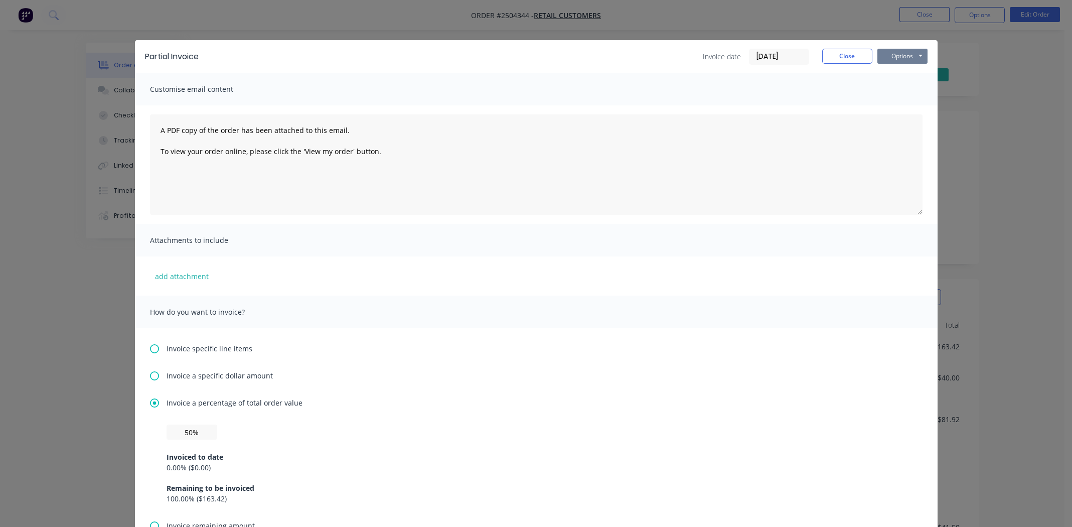
click at [903, 58] on button "Options" at bounding box center [902, 56] width 50 height 15
click at [901, 90] on button "Print" at bounding box center [909, 90] width 64 height 17
click at [839, 56] on button "Close" at bounding box center [847, 56] width 50 height 15
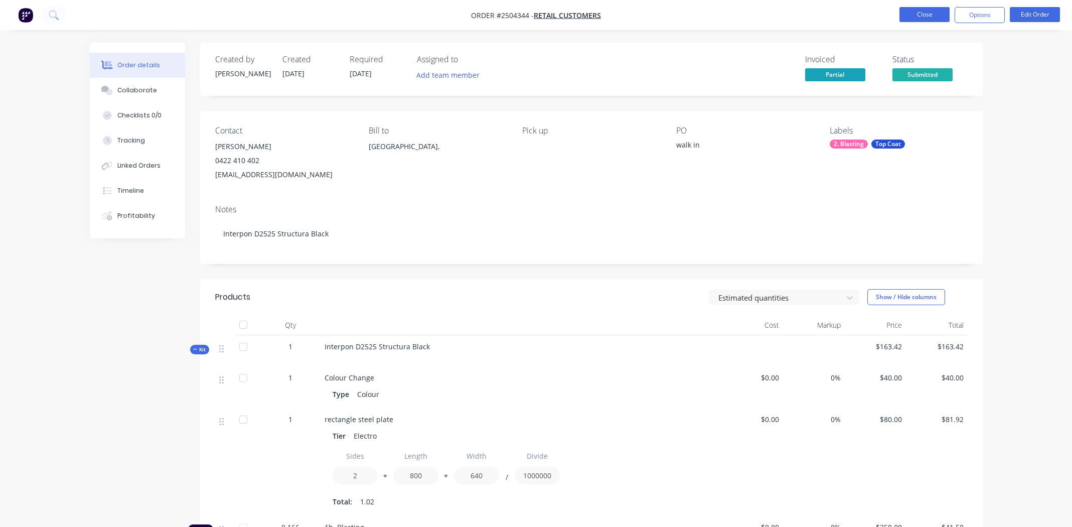
click at [925, 13] on button "Close" at bounding box center [924, 14] width 50 height 15
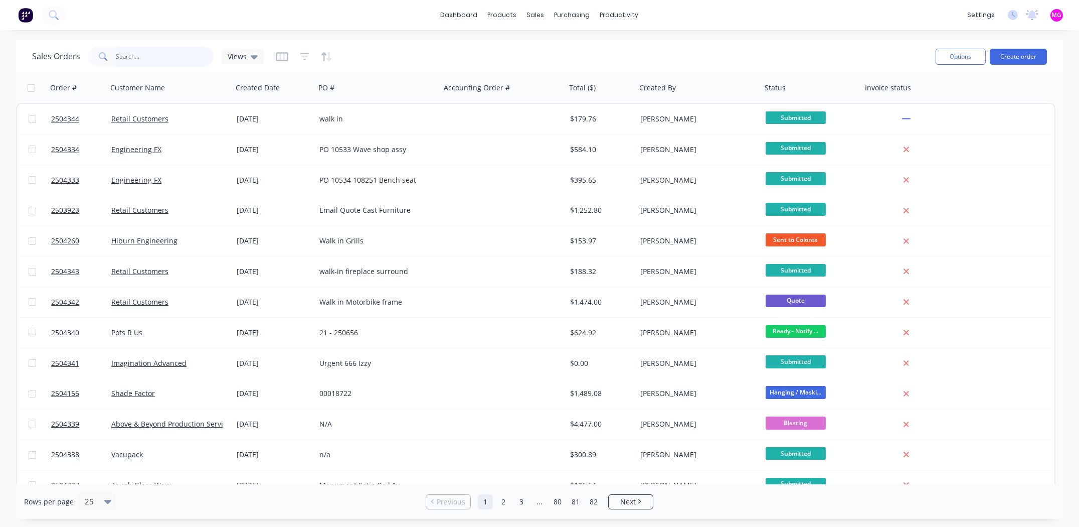
click at [132, 59] on input "text" at bounding box center [165, 57] width 98 height 20
type input "[PERSON_NAME]"
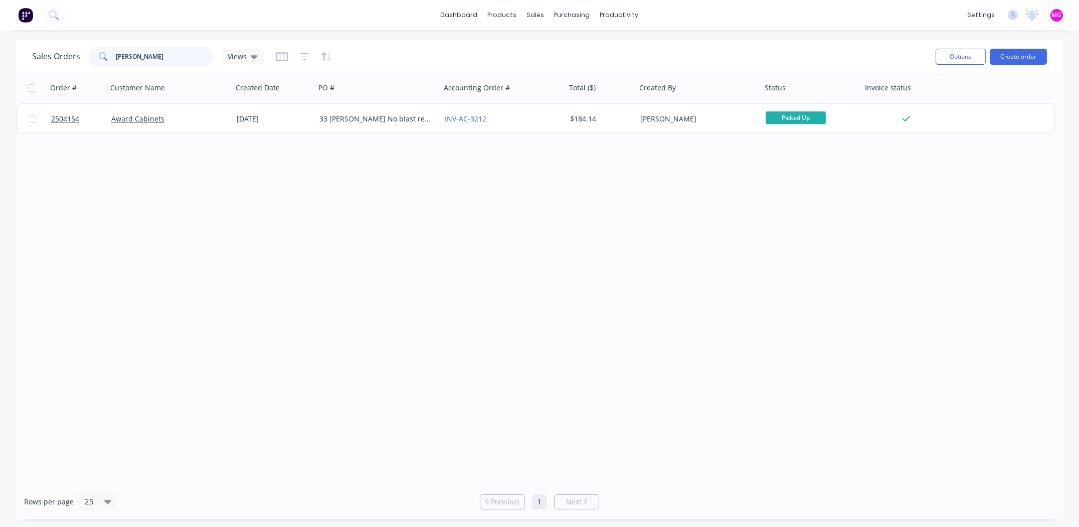
click at [151, 55] on input "[PERSON_NAME]" at bounding box center [165, 57] width 98 height 20
click at [153, 55] on input "[PERSON_NAME]" at bounding box center [165, 57] width 98 height 20
click at [121, 58] on input "[PERSON_NAME]" at bounding box center [165, 57] width 98 height 20
click at [137, 58] on input "[PERSON_NAME]" at bounding box center [165, 57] width 98 height 20
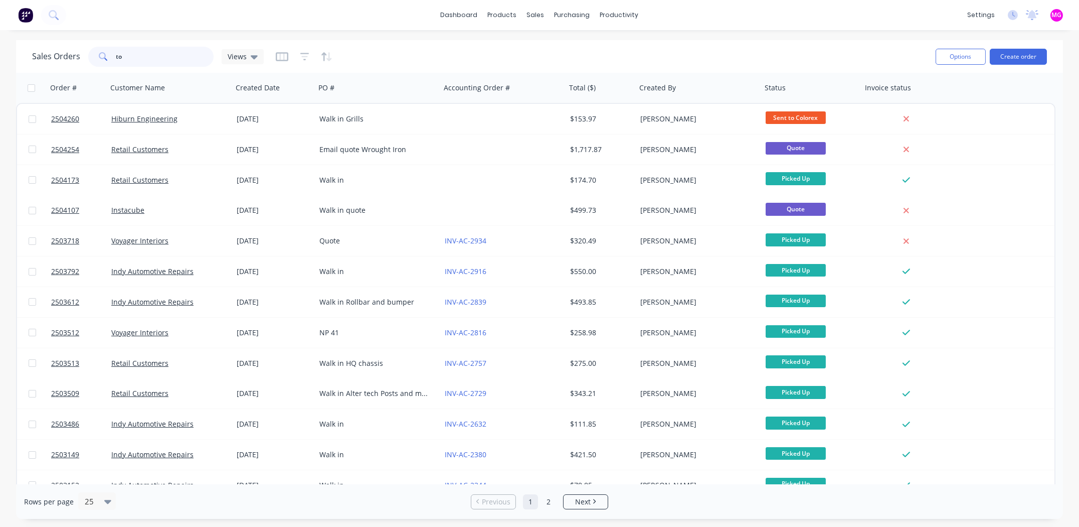
type input "t"
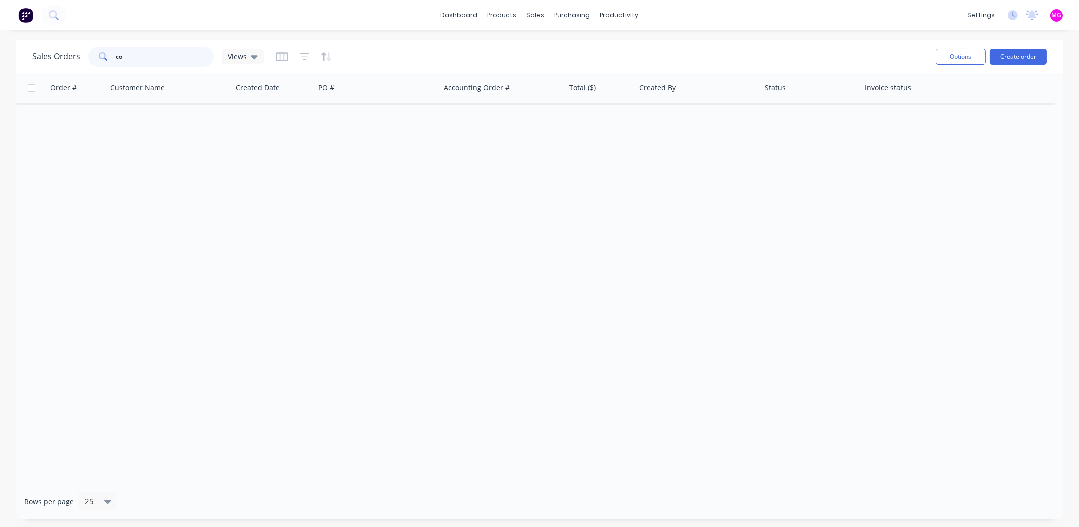
type input "c"
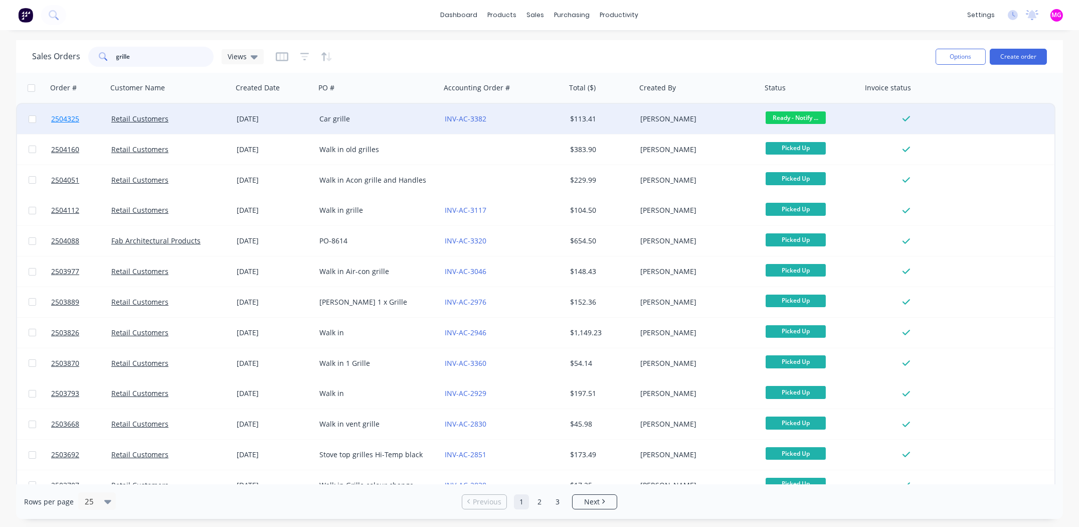
type input "grille"
click at [68, 117] on span "2504325" at bounding box center [65, 119] width 28 height 10
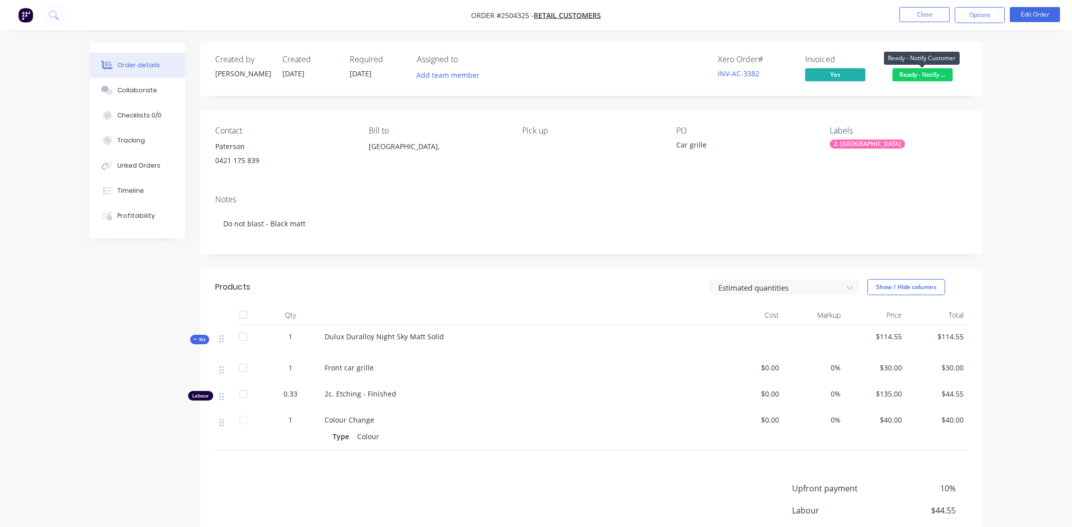
click at [931, 77] on span "Ready - Notify ..." at bounding box center [922, 74] width 60 height 13
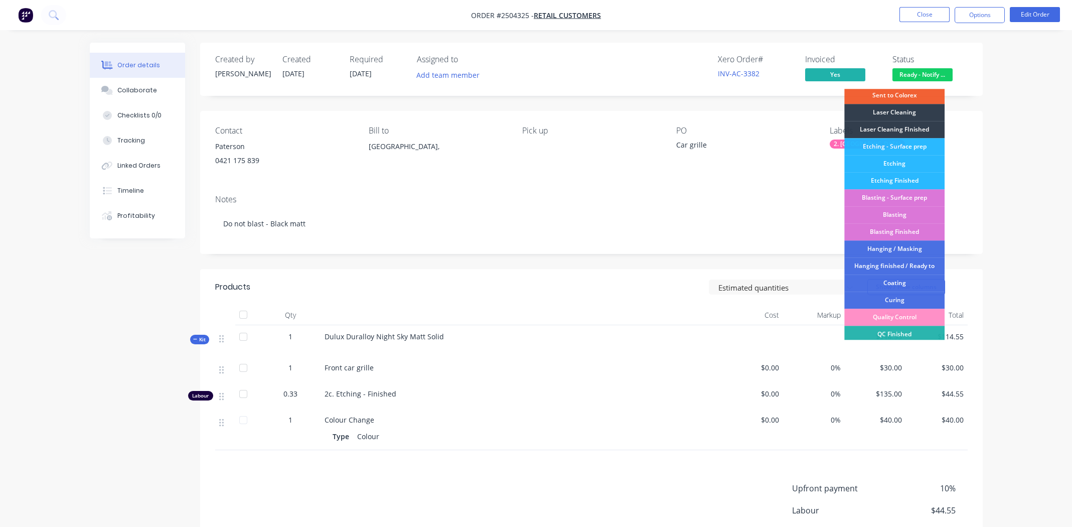
scroll to position [248, 0]
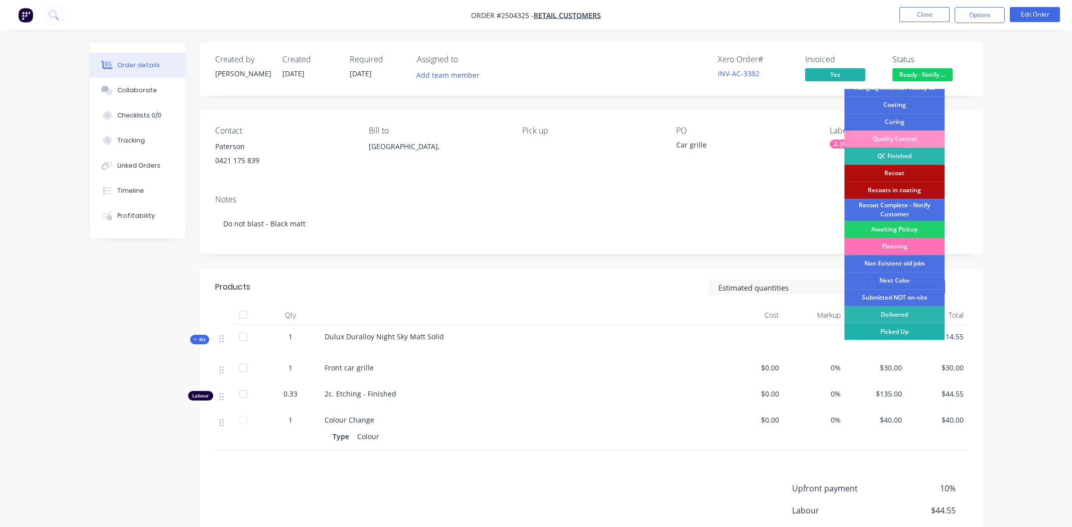
click at [904, 329] on div "Picked Up" at bounding box center [894, 331] width 100 height 17
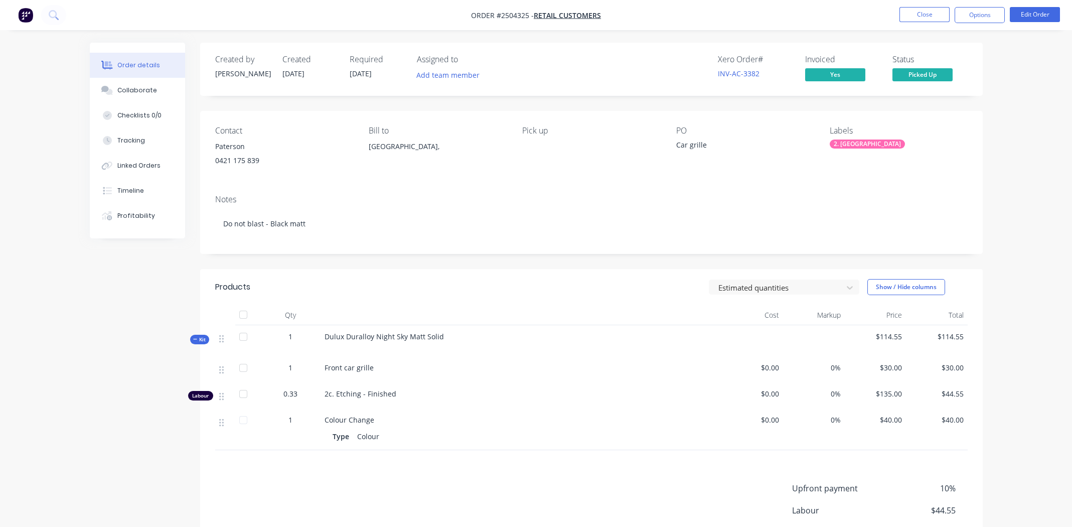
click at [918, 167] on div "Labels 2. [GEOGRAPHIC_DATA]" at bounding box center [898, 149] width 137 height 46
click at [922, 20] on button "Close" at bounding box center [924, 14] width 50 height 15
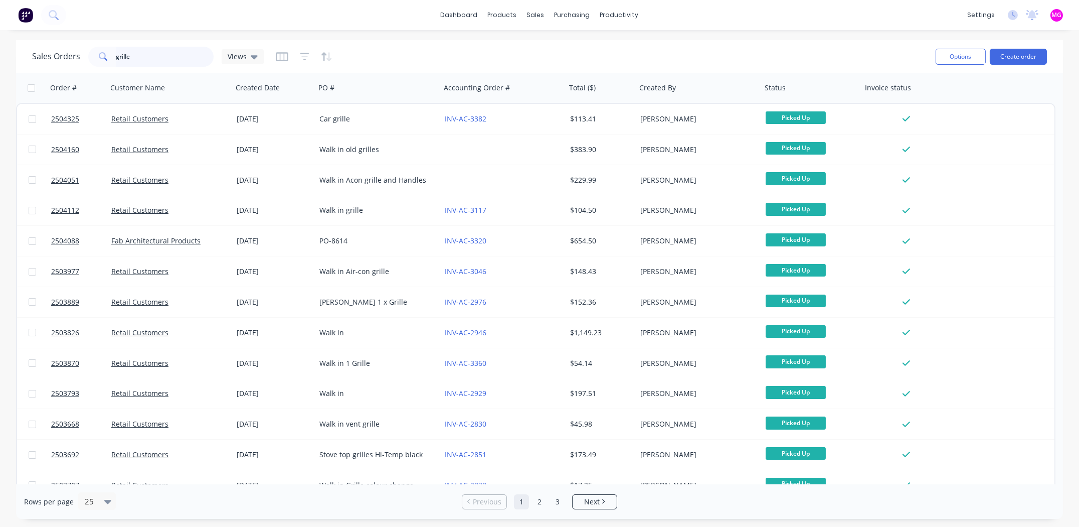
click at [134, 56] on input "grille" at bounding box center [165, 57] width 98 height 20
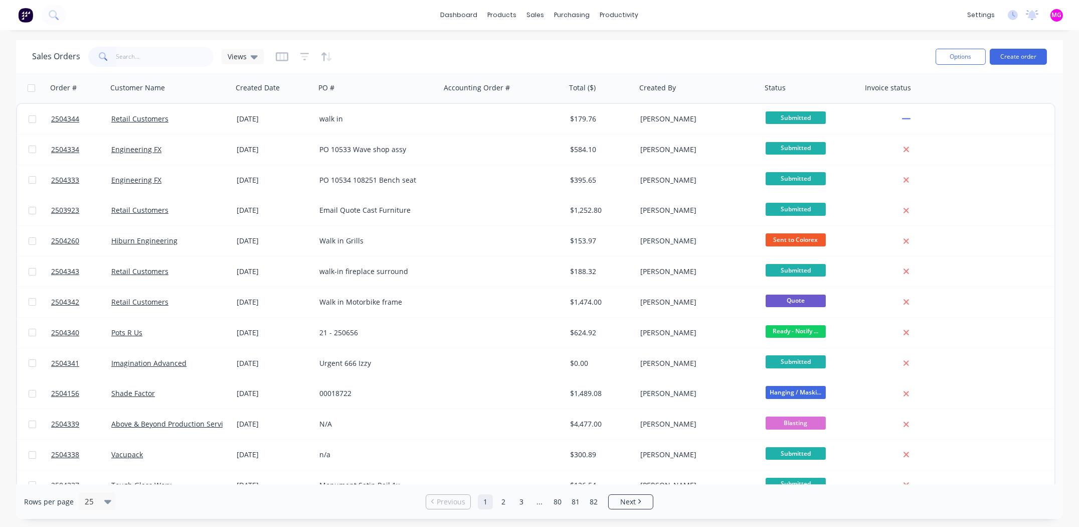
drag, startPoint x: 770, startPoint y: 53, endPoint x: 420, endPoint y: 16, distance: 352.6
click at [770, 53] on div "Sales Orders Views" at bounding box center [480, 56] width 896 height 25
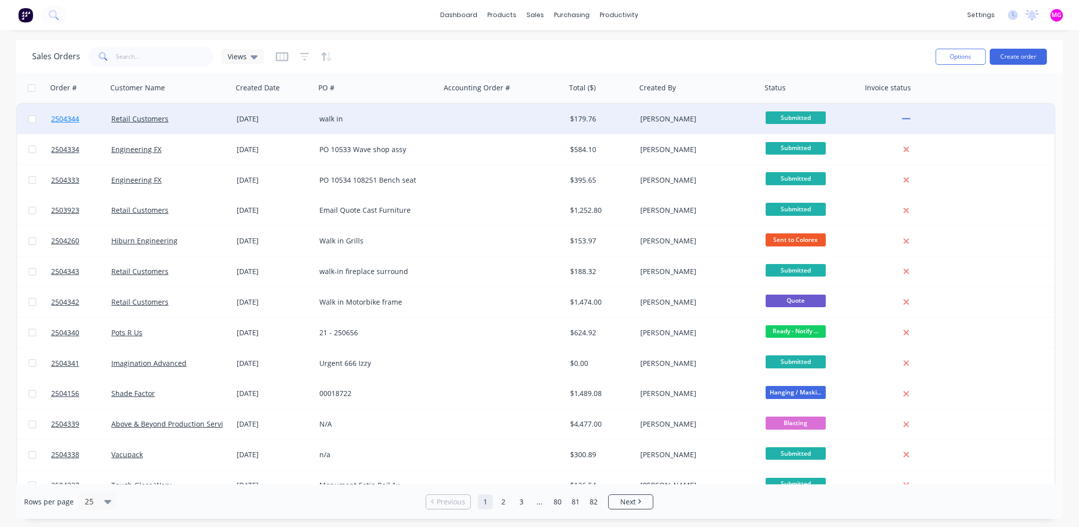
click at [76, 117] on span "2504344" at bounding box center [65, 119] width 28 height 10
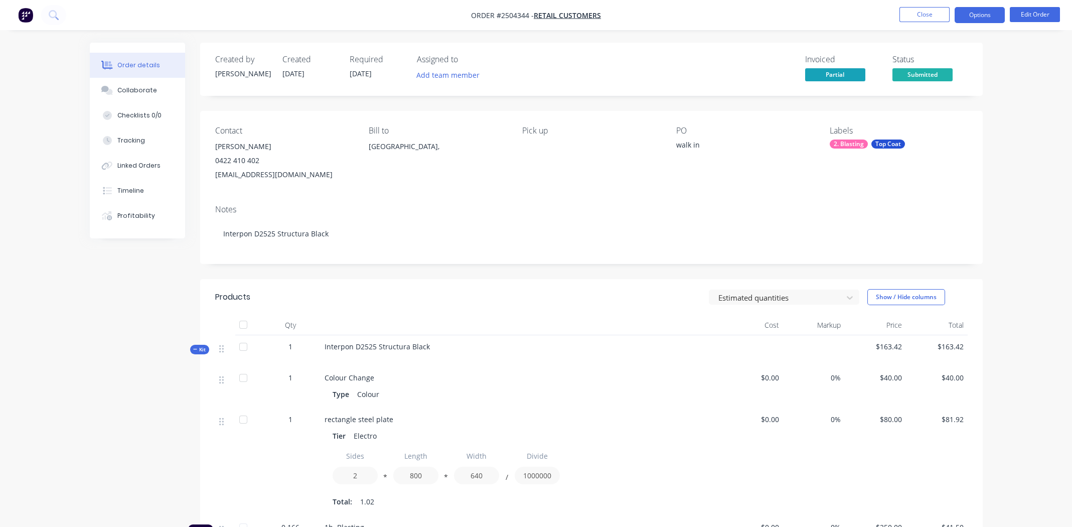
click at [987, 14] on button "Options" at bounding box center [979, 15] width 50 height 16
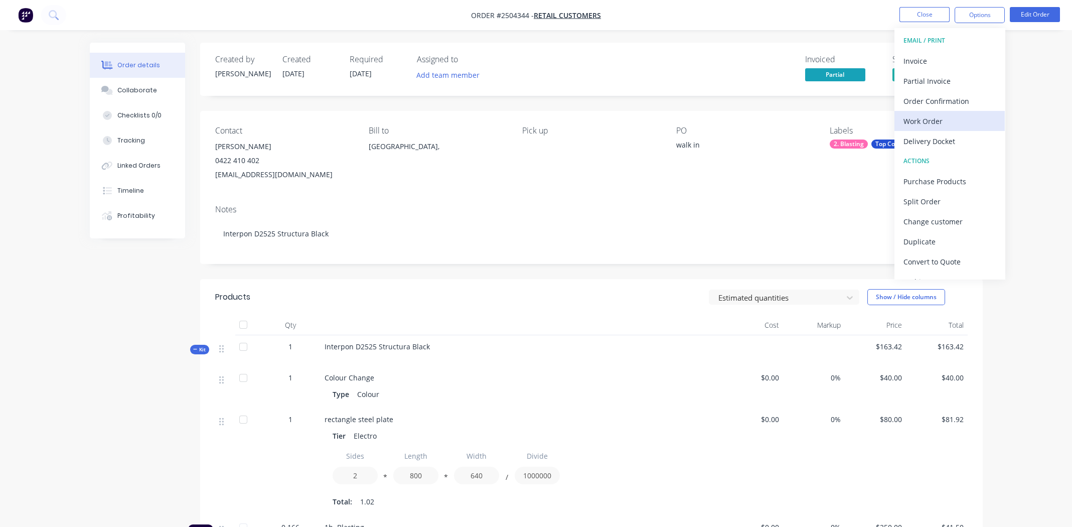
click at [924, 118] on div "Work Order" at bounding box center [949, 121] width 92 height 15
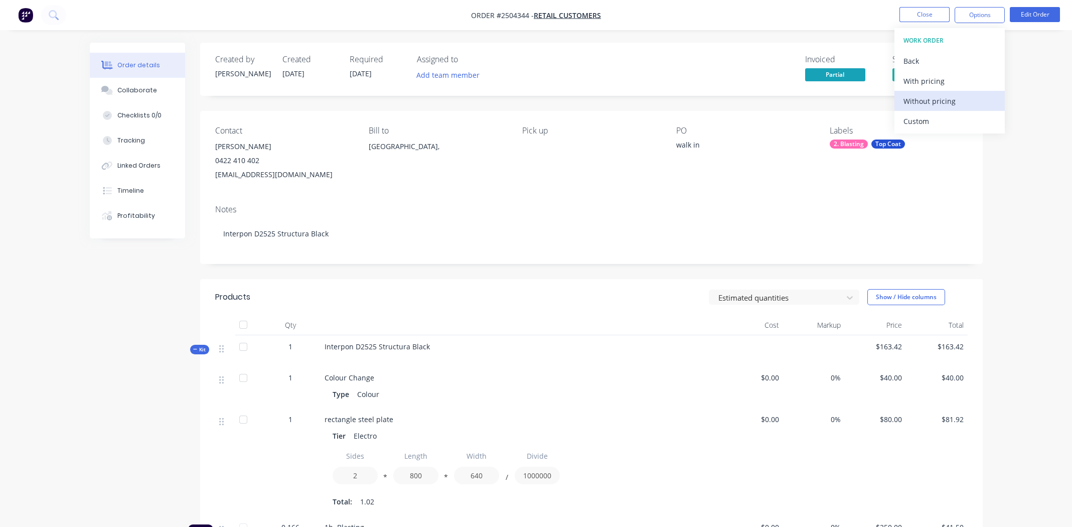
click at [922, 99] on div "Without pricing" at bounding box center [949, 101] width 92 height 15
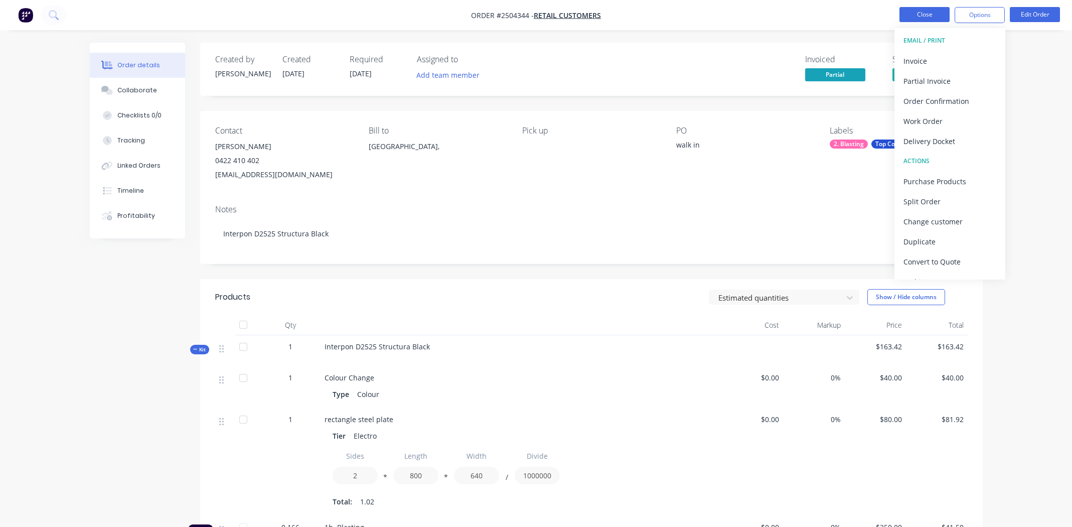
click at [923, 11] on button "Close" at bounding box center [924, 14] width 50 height 15
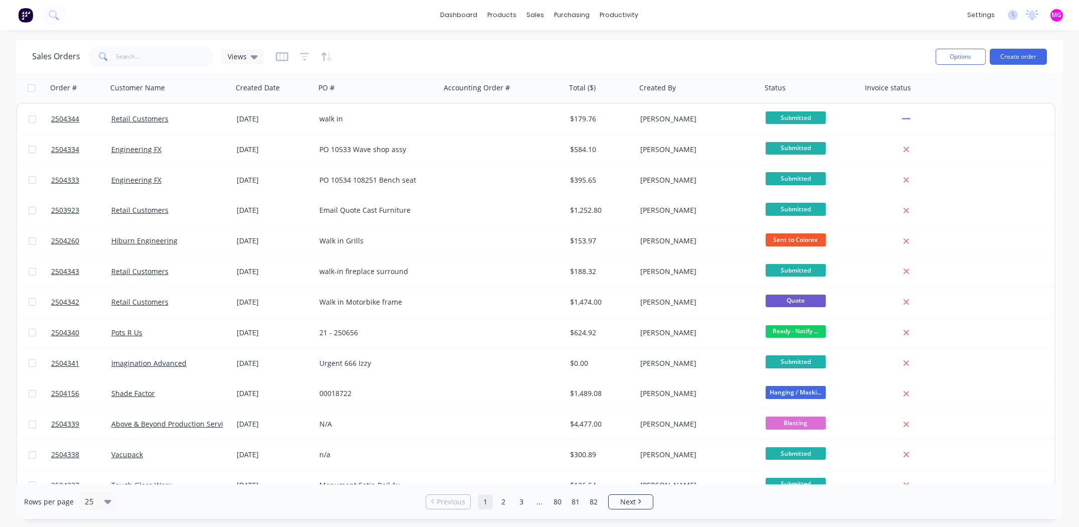
click at [739, 21] on div "dashboard products sales purchasing productivity dashboard products Product Cat…" at bounding box center [539, 15] width 1079 height 30
click at [170, 58] on input "text" at bounding box center [165, 57] width 98 height 20
drag, startPoint x: 153, startPoint y: 56, endPoint x: 147, endPoint y: 52, distance: 6.8
click at [147, 52] on input "." at bounding box center [165, 57] width 98 height 20
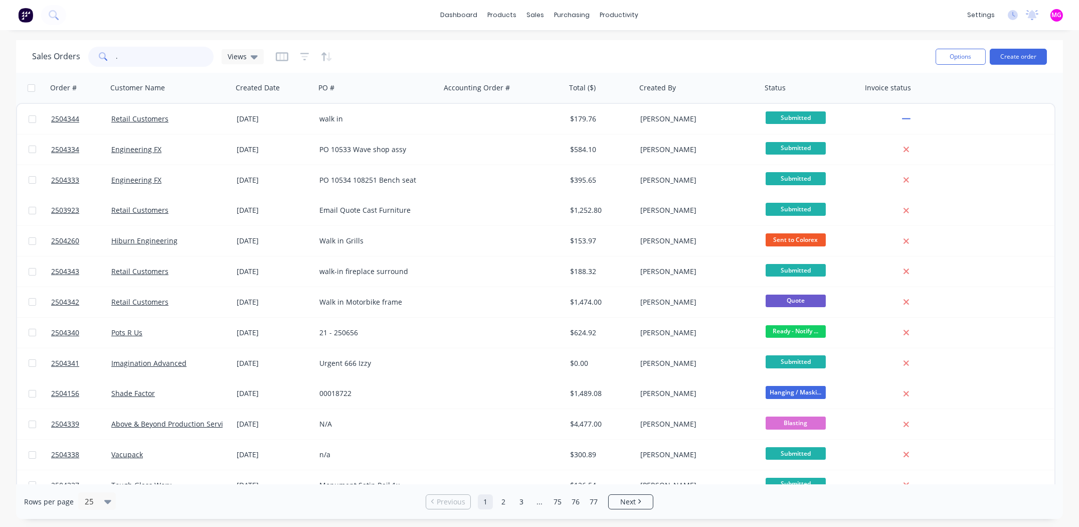
click at [147, 52] on input "." at bounding box center [165, 57] width 98 height 20
paste input "2504125"
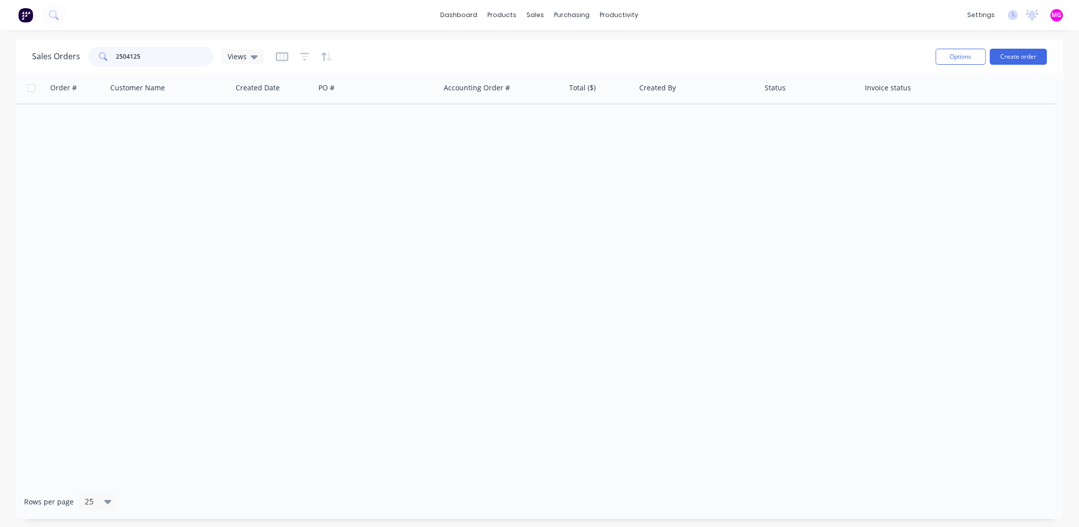
type input "2504125"
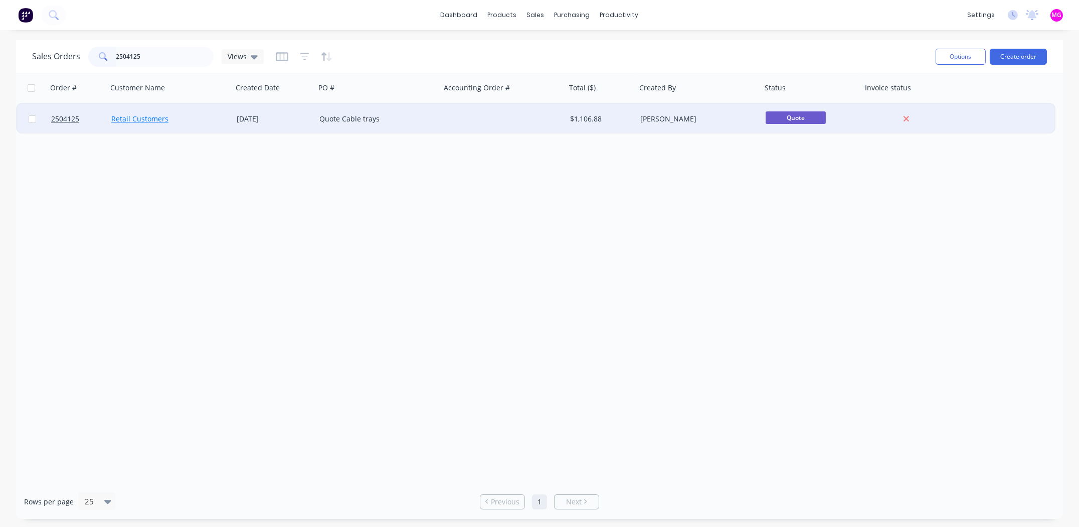
click at [114, 115] on link "Retail Customers" at bounding box center [139, 119] width 57 height 10
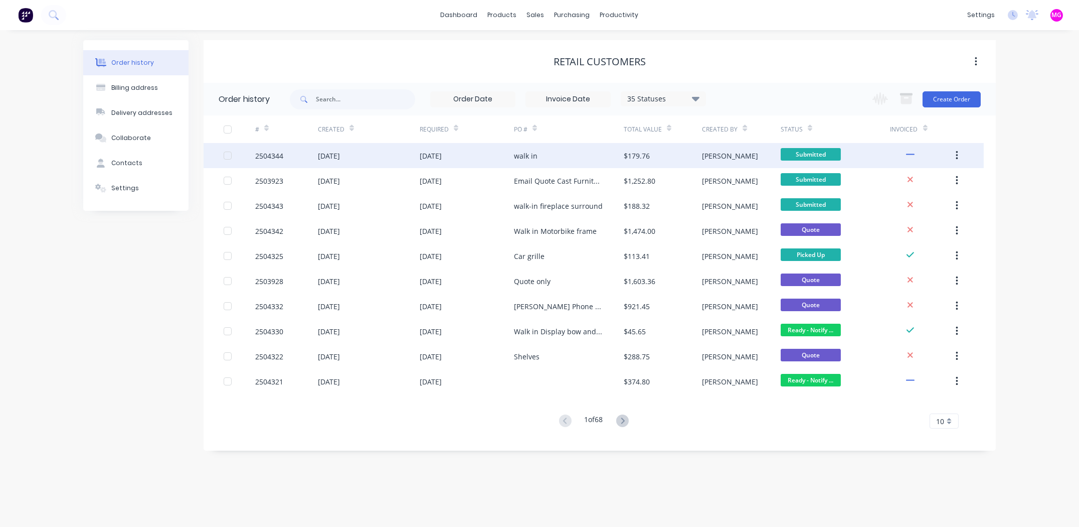
click at [277, 153] on div "2504344" at bounding box center [269, 155] width 28 height 11
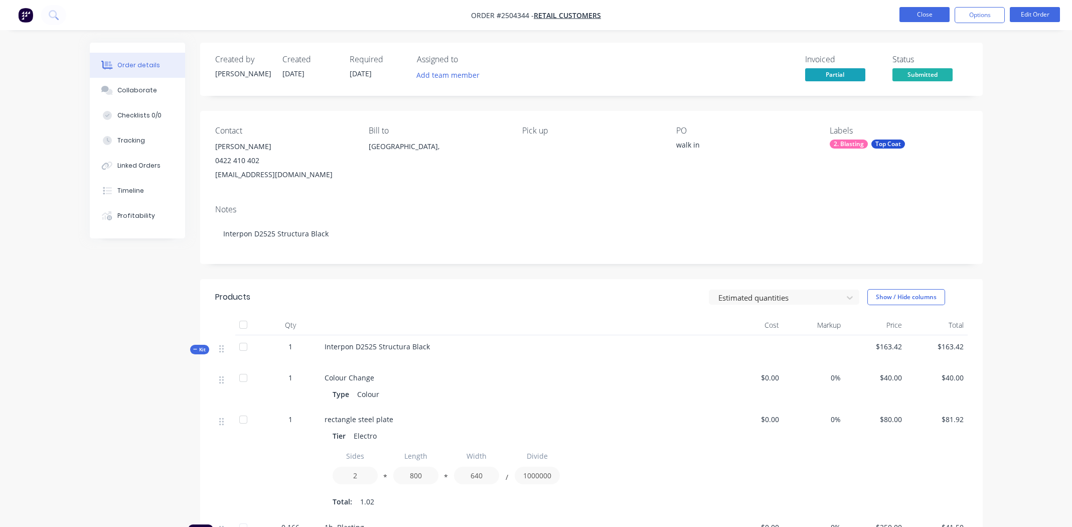
click at [914, 14] on button "Close" at bounding box center [924, 14] width 50 height 15
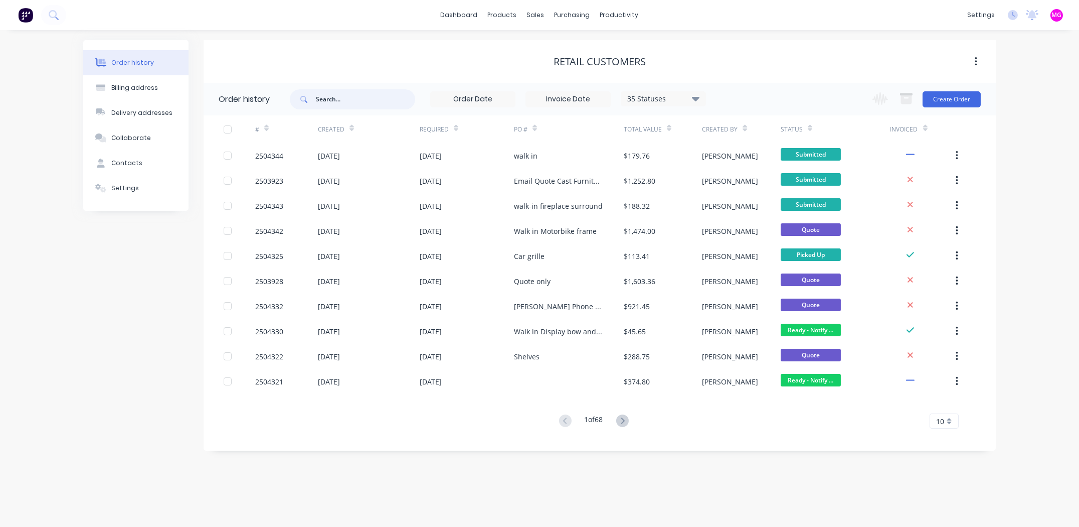
paste input "2504125"
type input "2504125"
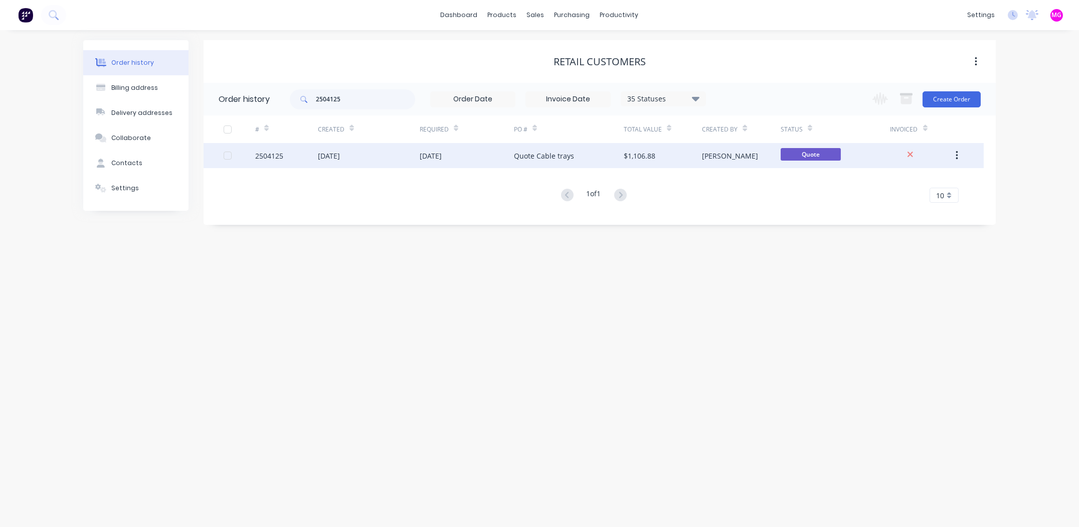
click at [269, 153] on div "2504125" at bounding box center [269, 155] width 28 height 11
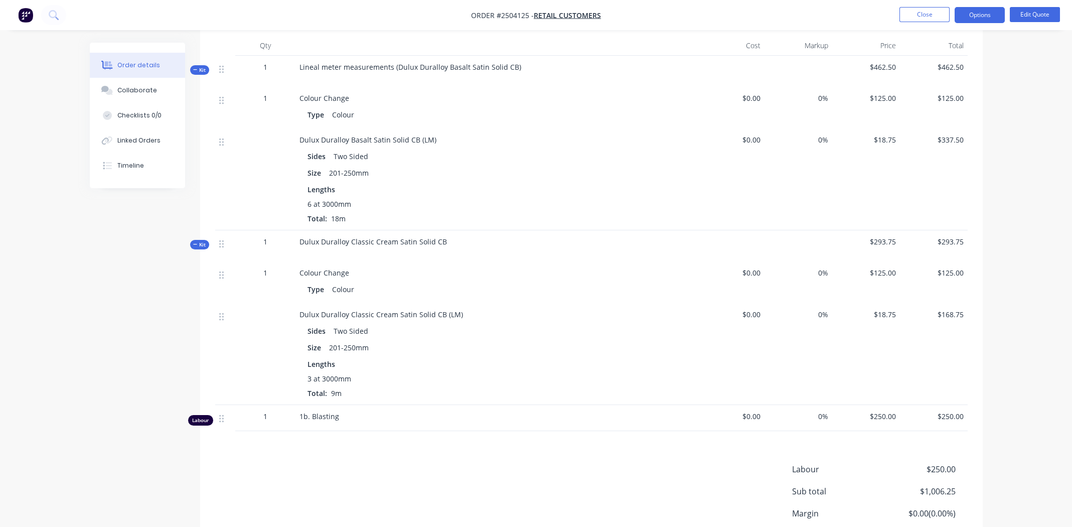
scroll to position [351, 0]
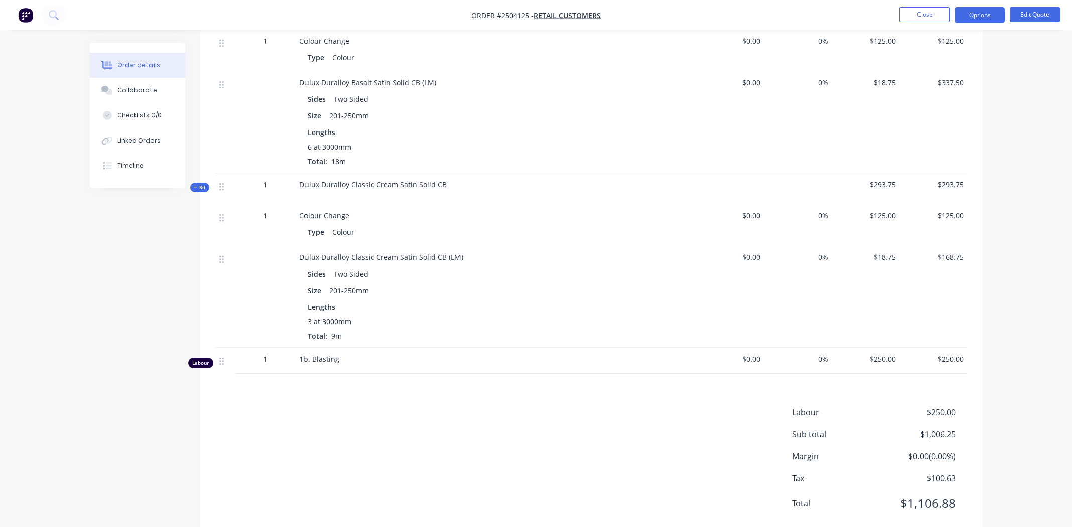
click at [512, 108] on div "Size 201-250mm" at bounding box center [495, 115] width 377 height 15
click at [461, 301] on div "Lengths 3 at 3000mm Total: 9m" at bounding box center [495, 321] width 377 height 40
click at [502, 284] on div "Sides Two Sided Size 201-250mm Lengths 3 at 3000mm Total: 9m" at bounding box center [495, 302] width 393 height 77
click at [508, 301] on div "Lengths" at bounding box center [495, 306] width 377 height 11
click at [311, 141] on span "6 at 3000mm" at bounding box center [329, 146] width 44 height 11
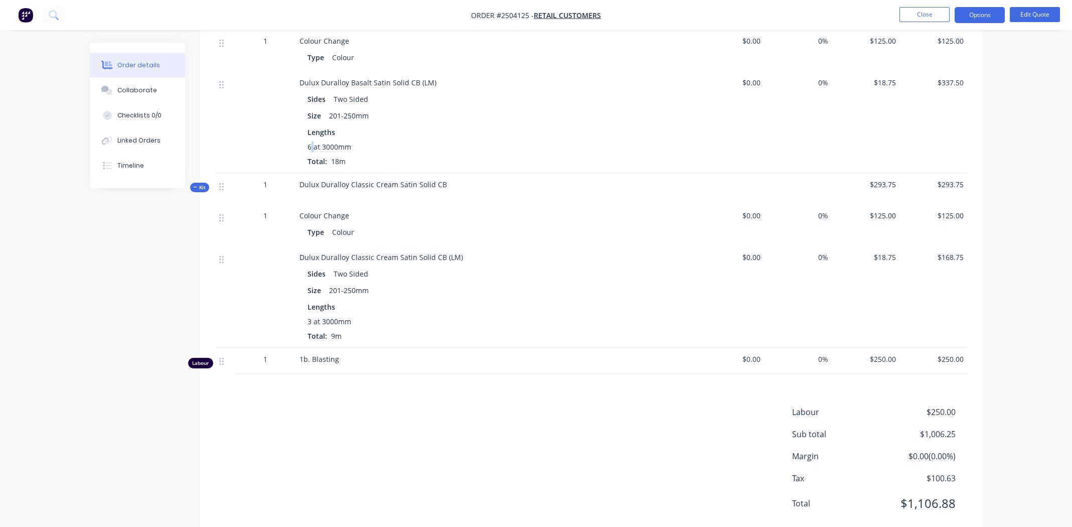
click at [311, 141] on span "6 at 3000mm" at bounding box center [329, 146] width 44 height 11
click at [310, 141] on span "6 at 3000mm" at bounding box center [329, 146] width 44 height 11
click at [308, 141] on span "6 at 3000mm" at bounding box center [329, 146] width 44 height 11
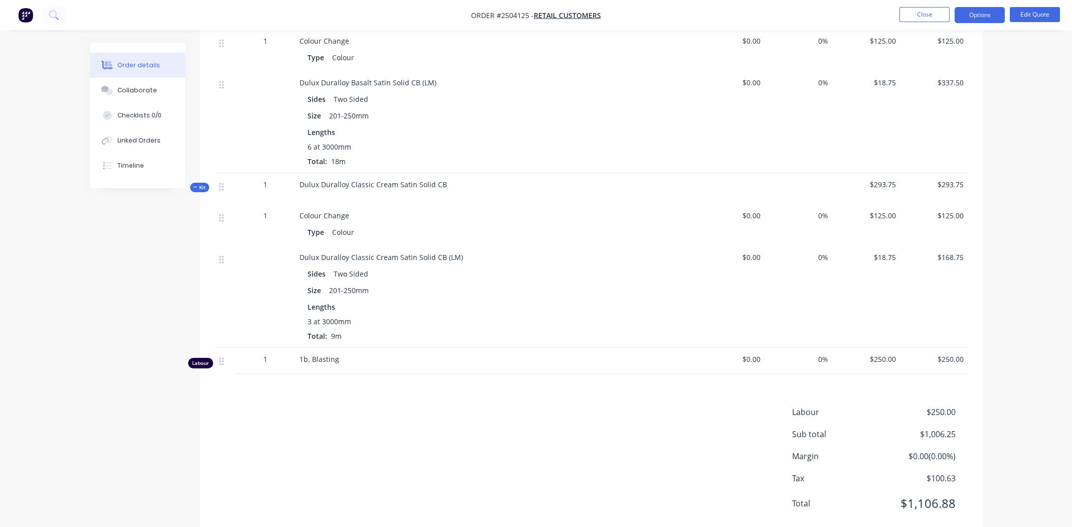
click at [388, 141] on div "6 at 3000mm" at bounding box center [495, 146] width 377 height 11
click at [487, 316] on div "3 at 3000mm" at bounding box center [495, 321] width 377 height 11
click at [453, 283] on div "Size 201-250mm" at bounding box center [495, 290] width 377 height 15
click at [480, 301] on div "Lengths" at bounding box center [495, 306] width 377 height 11
click at [501, 301] on div "Lengths 3 at 3000mm Total: 9m" at bounding box center [495, 321] width 377 height 40
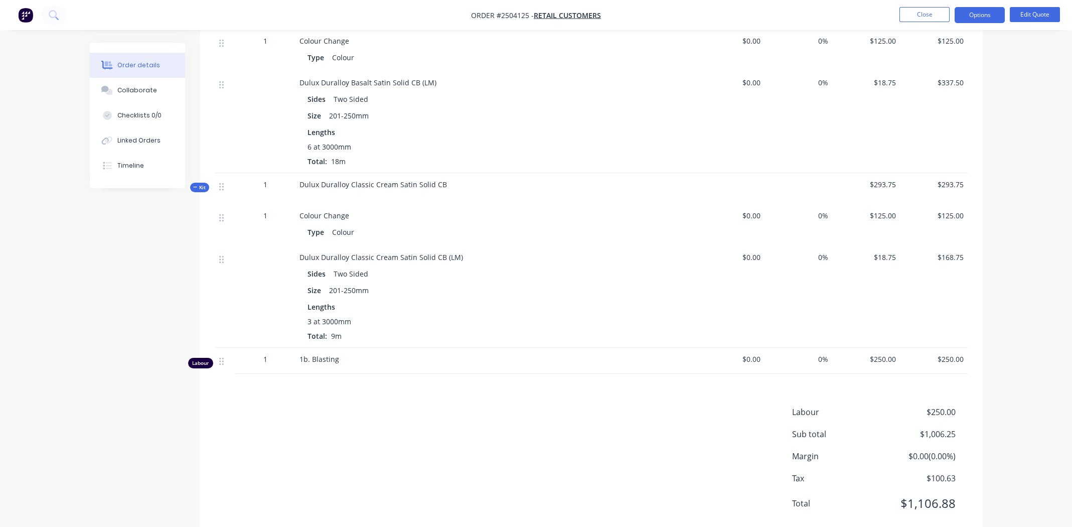
click at [562, 266] on div "Sides Two Sided" at bounding box center [495, 273] width 377 height 15
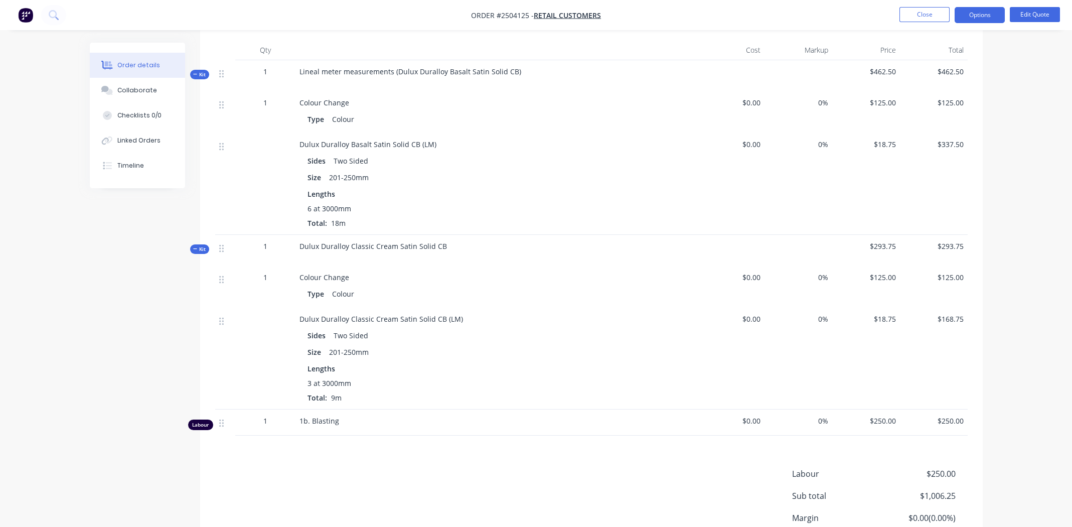
scroll to position [200, 0]
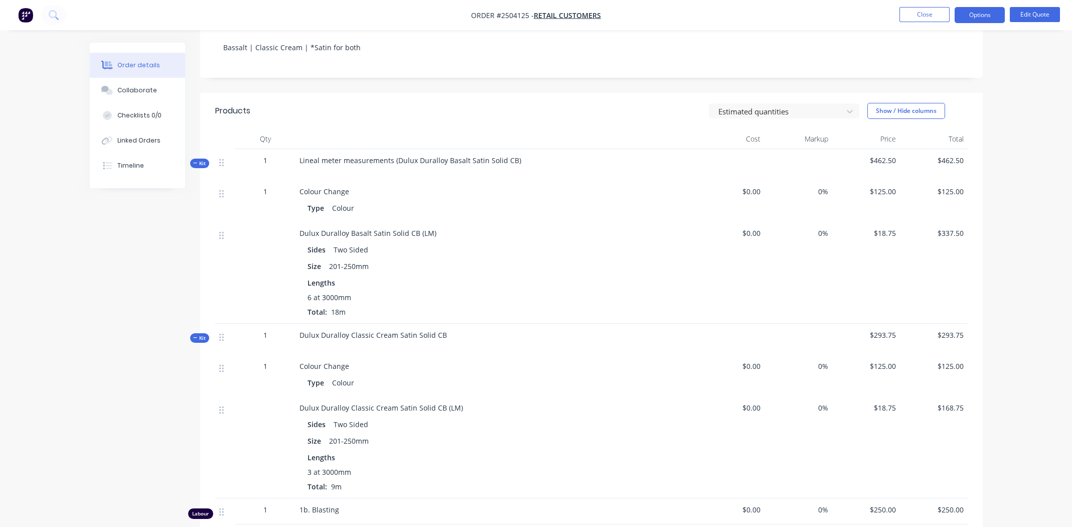
click at [532, 262] on div "Sides Two Sided Size 201-250mm Lengths 6 at 3000mm Total: 18m" at bounding box center [495, 278] width 393 height 77
click at [531, 149] on div "Lineal meter measurements (Dulux Duralloy Basalt Satin Solid CB)" at bounding box center [495, 164] width 401 height 31
click at [528, 242] on div "Sides Two Sided" at bounding box center [495, 249] width 377 height 15
click at [527, 277] on div "Lengths" at bounding box center [495, 282] width 377 height 11
click at [589, 259] on div "Size 201-250mm" at bounding box center [495, 266] width 377 height 15
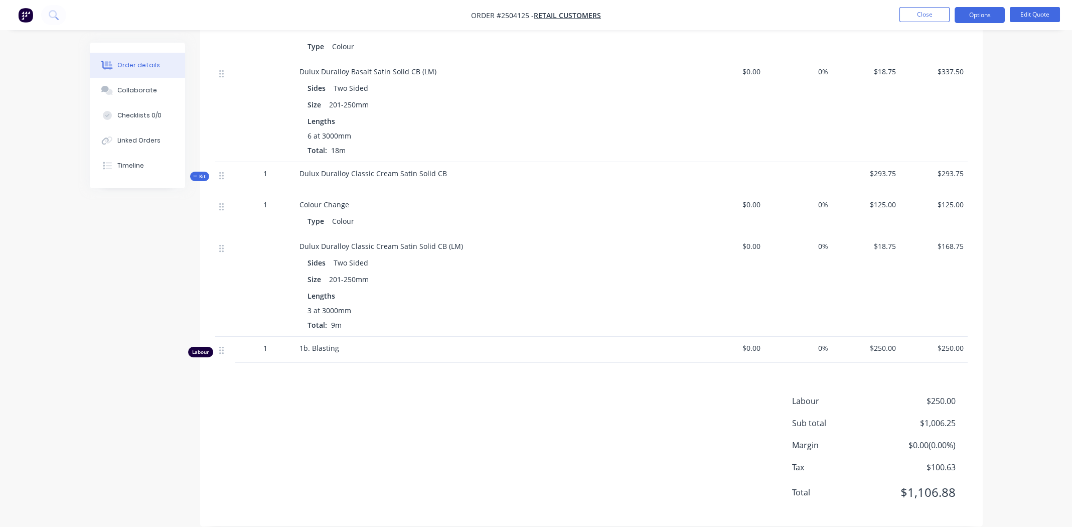
scroll to position [362, 0]
drag, startPoint x: 570, startPoint y: 136, endPoint x: 583, endPoint y: 286, distance: 150.6
click at [570, 135] on div "6 at 3000mm Total: 18m" at bounding box center [495, 142] width 377 height 25
drag, startPoint x: 582, startPoint y: 286, endPoint x: 577, endPoint y: 290, distance: 6.8
click at [582, 290] on div "Lengths 3 at 3000mm Total: 9m" at bounding box center [495, 310] width 377 height 40
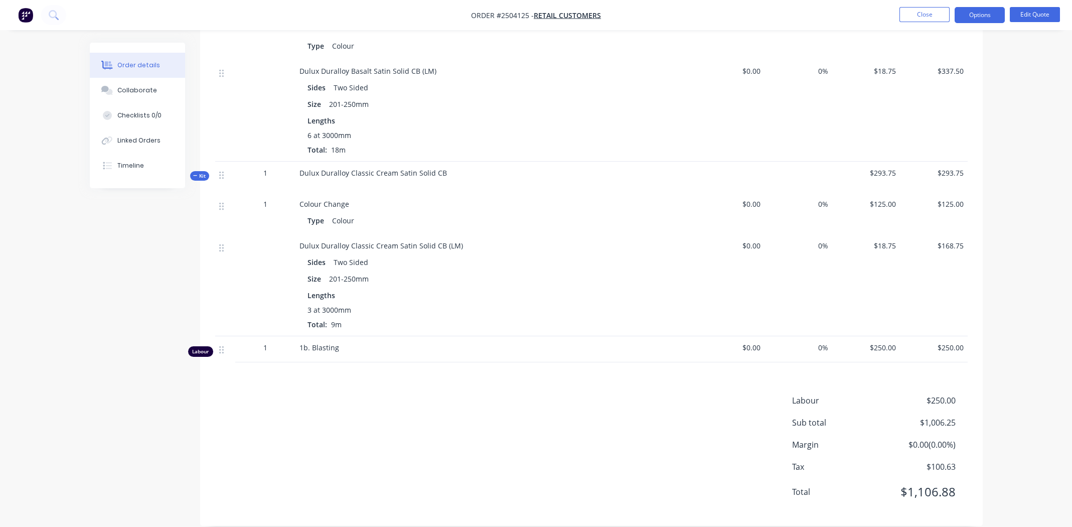
click at [383, 362] on div "Products Estimated quantities Show / Hide columns Qty Cost Markup Price Total K…" at bounding box center [591, 228] width 782 height 595
click at [334, 409] on div "Labour $250.00 Sub total $1,006.25 Margin $0.00 ( 0.00 %) Tax $100.63 Total $1,…" at bounding box center [591, 452] width 752 height 116
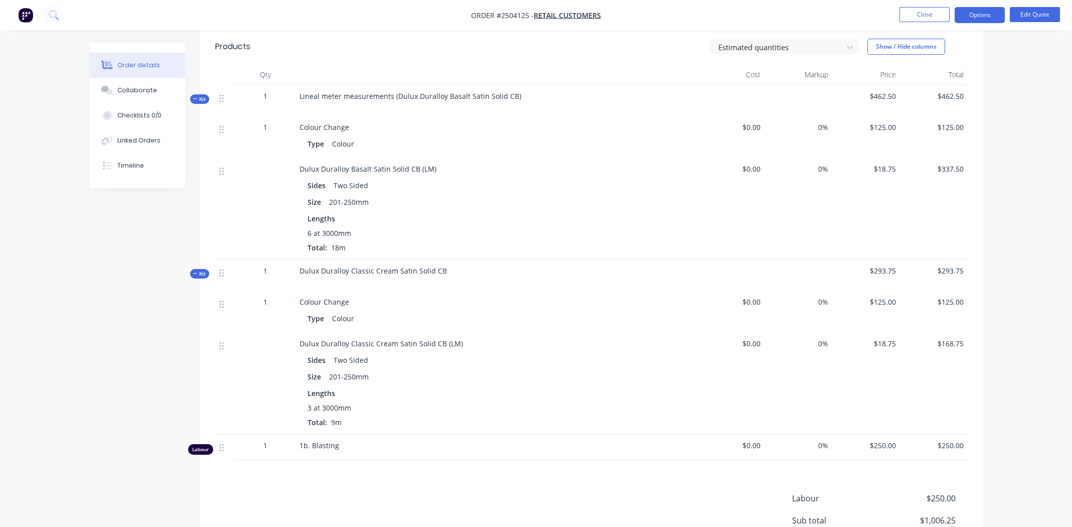
scroll to position [262, 0]
click at [1037, 11] on button "Edit Quote" at bounding box center [1035, 14] width 50 height 15
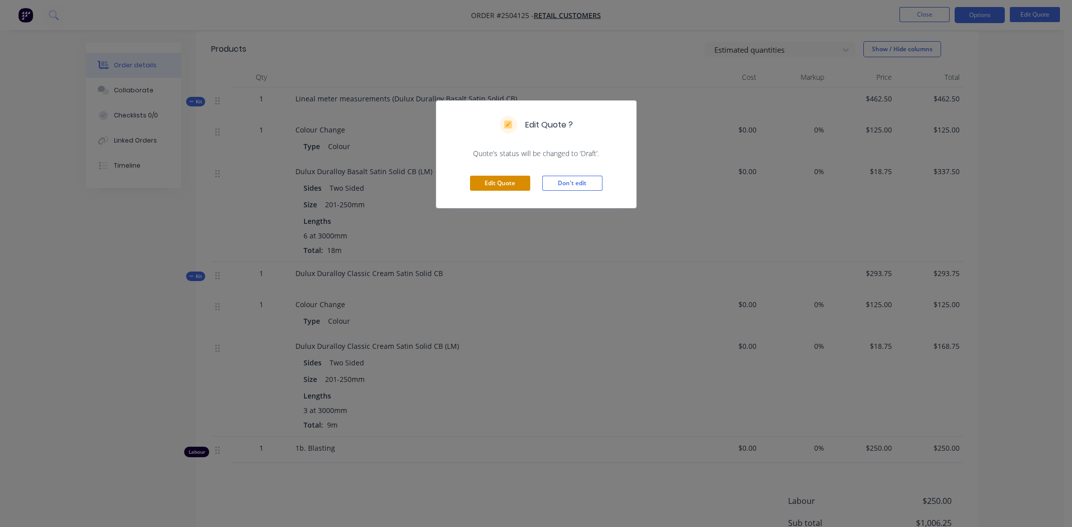
click at [487, 180] on button "Edit Quote" at bounding box center [500, 183] width 60 height 15
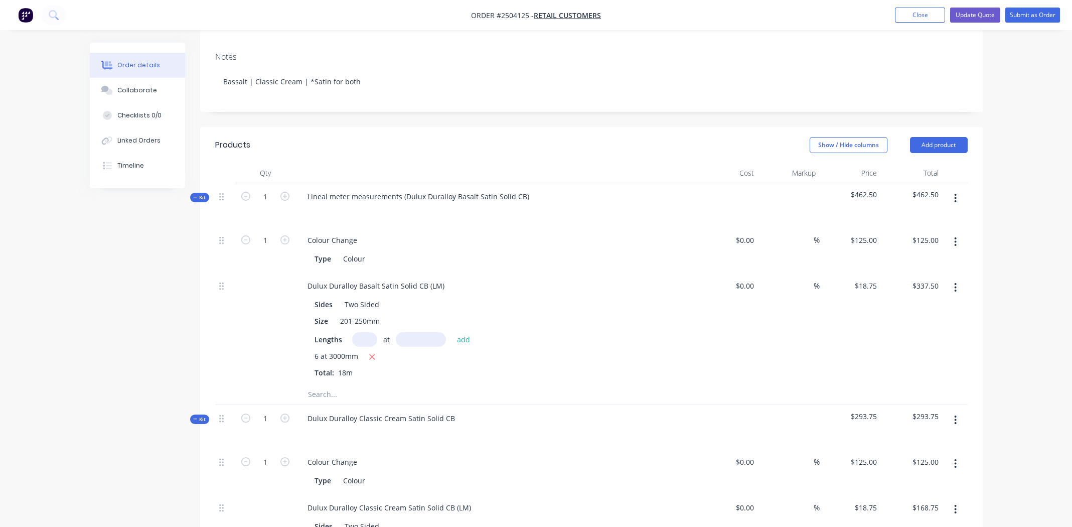
scroll to position [250, 0]
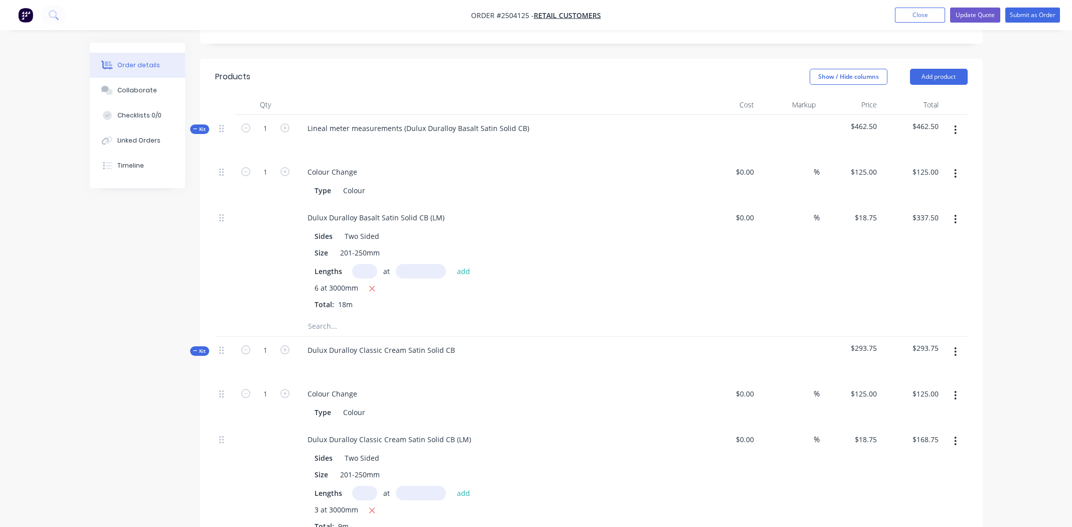
click at [319, 282] on span "6 at 3000mm" at bounding box center [336, 288] width 44 height 13
click at [356, 264] on input "text" at bounding box center [364, 271] width 25 height 15
type input "5"
type input "3000"
click at [452, 264] on button "add" at bounding box center [464, 271] width 24 height 14
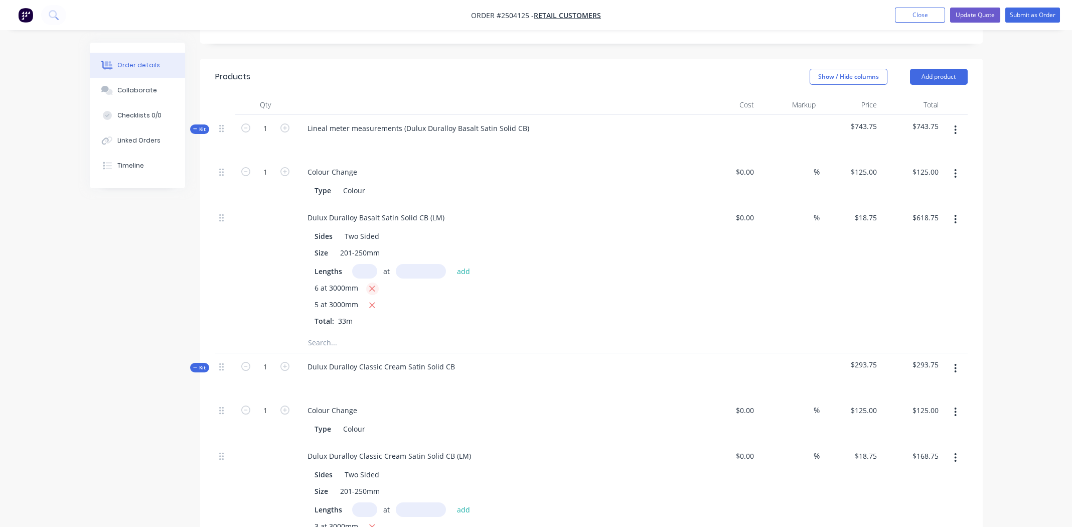
click at [375, 284] on icon "button" at bounding box center [372, 288] width 7 height 9
type input "$281.25"
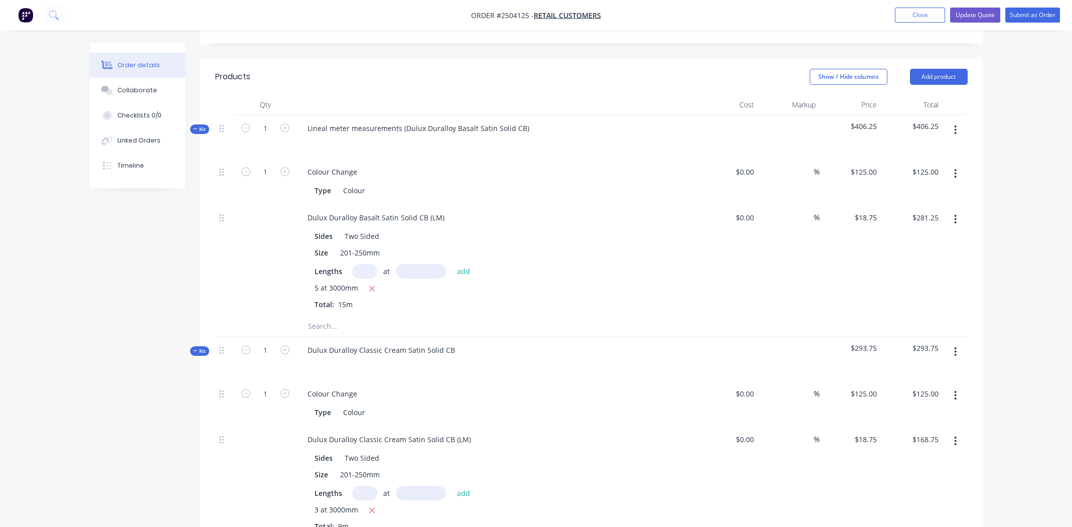
click at [367, 264] on input "text" at bounding box center [364, 271] width 25 height 15
type input "5"
type input "3000mm"
click at [466, 264] on button "add" at bounding box center [464, 271] width 24 height 14
type input "$562.50"
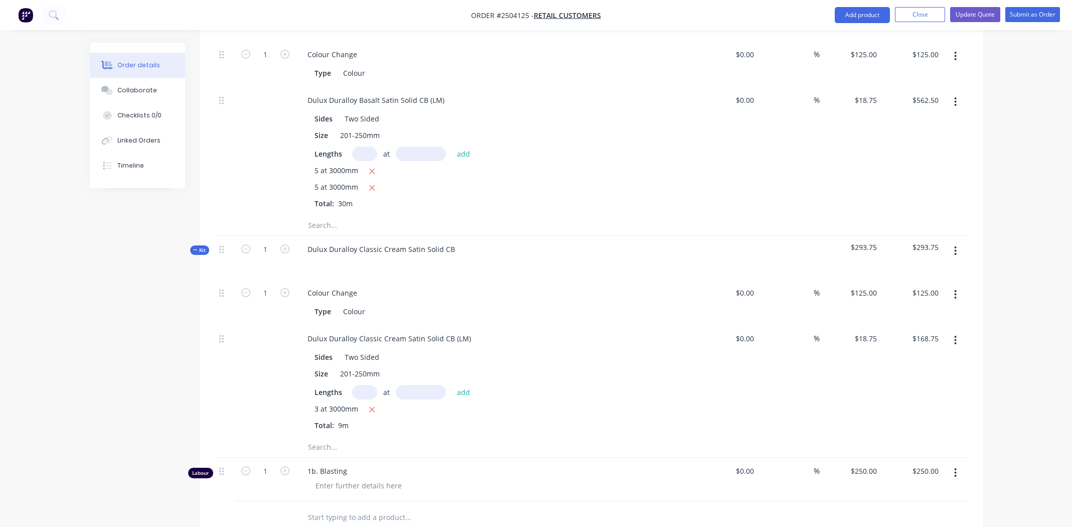
scroll to position [501, 0]
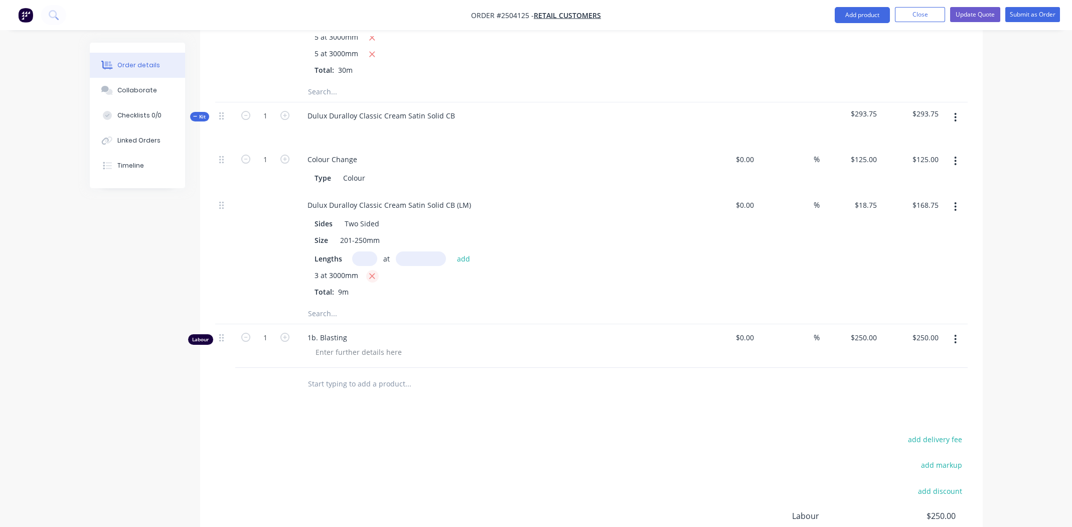
click at [373, 271] on icon "button" at bounding box center [372, 275] width 7 height 9
type input "$0.00"
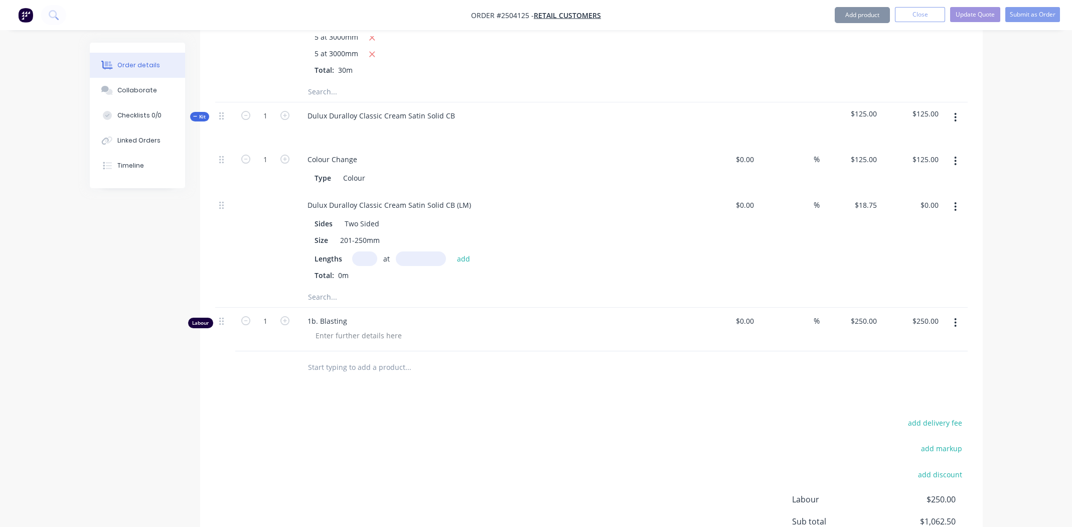
click at [366, 251] on input "text" at bounding box center [364, 258] width 25 height 15
type input "5"
type input "3000"
click at [452, 251] on button "add" at bounding box center [464, 258] width 24 height 14
type input "$281.25"
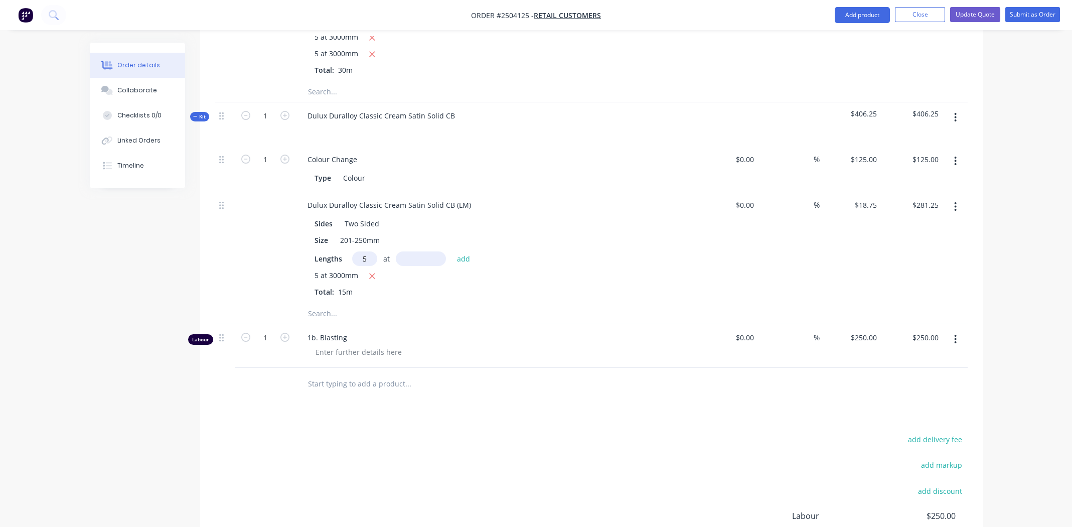
type input "5"
type input "3000"
click at [452, 251] on button "add" at bounding box center [464, 258] width 24 height 14
type input "$562.50"
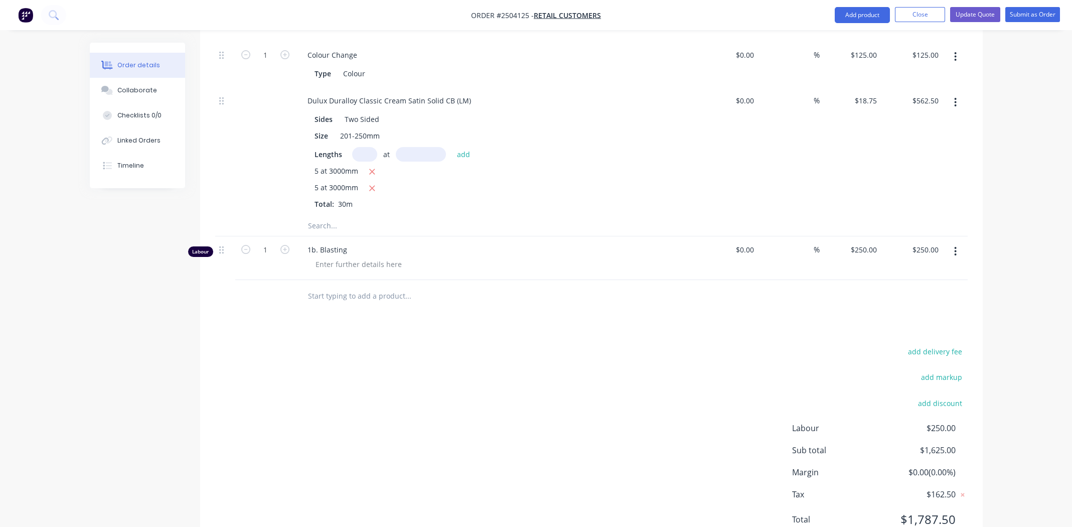
scroll to position [617, 0]
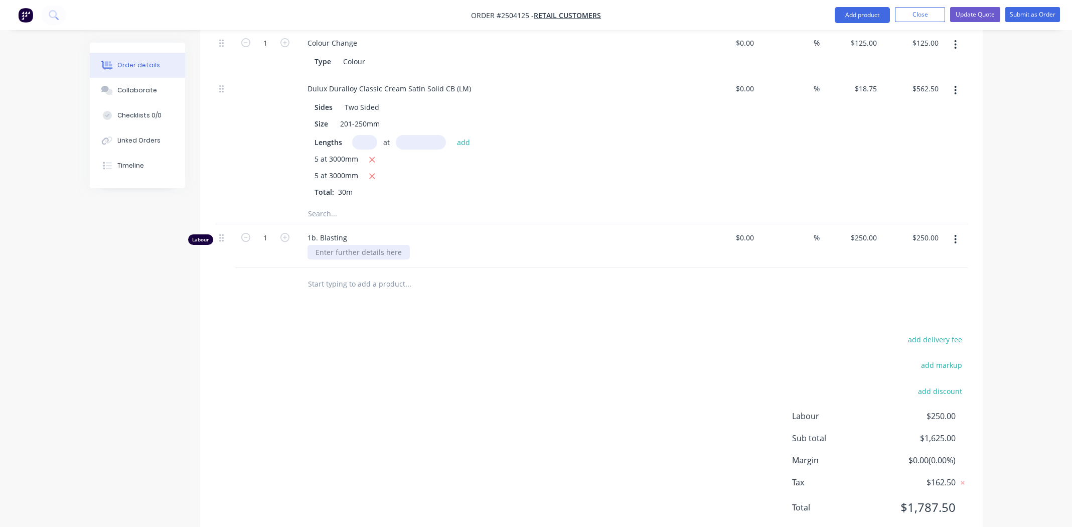
click at [340, 245] on div at bounding box center [358, 252] width 102 height 15
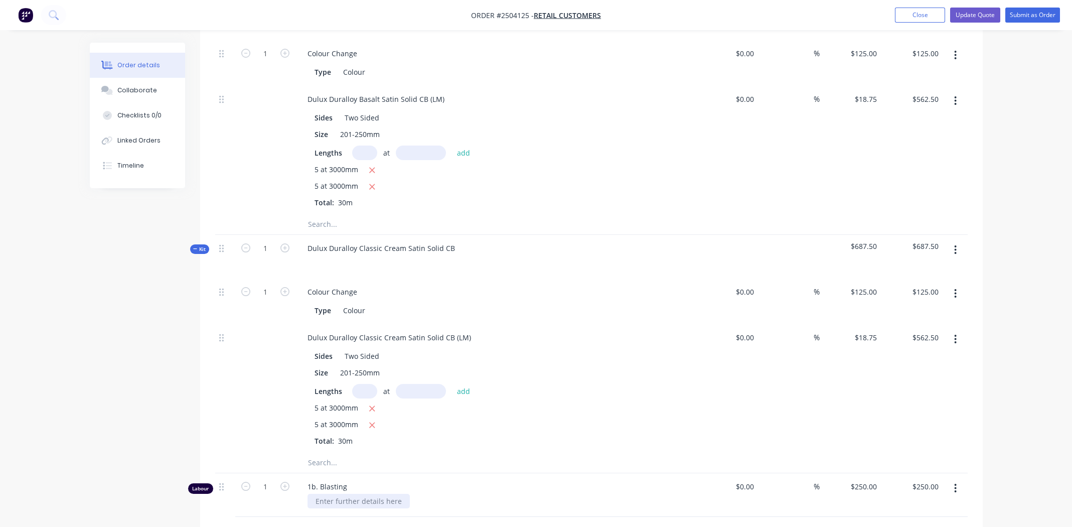
scroll to position [166, 0]
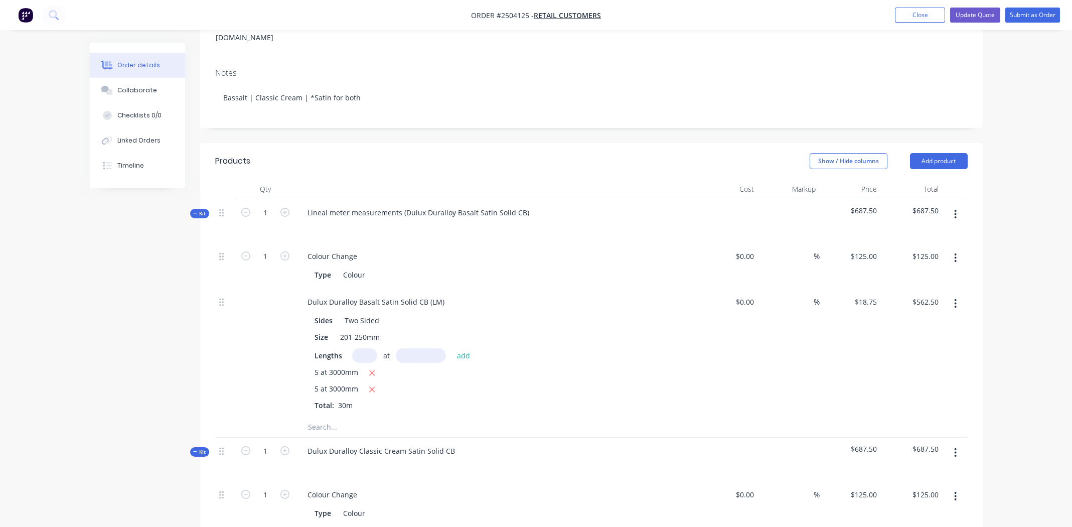
click at [593, 288] on div "Dulux Duralloy Basalt Satin Solid CB (LM) Sides Two Sided Size 201-250mm Length…" at bounding box center [495, 352] width 401 height 128
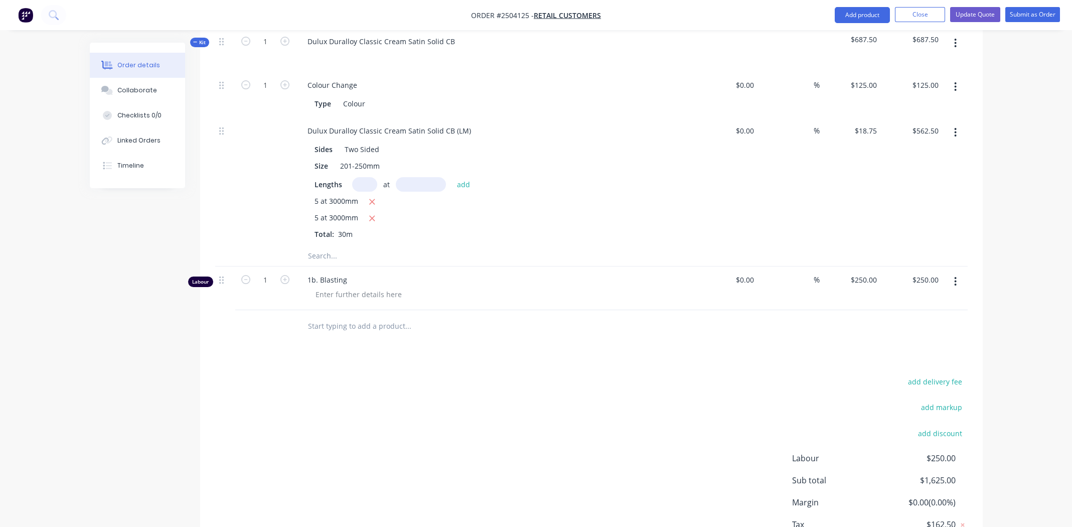
scroll to position [617, 0]
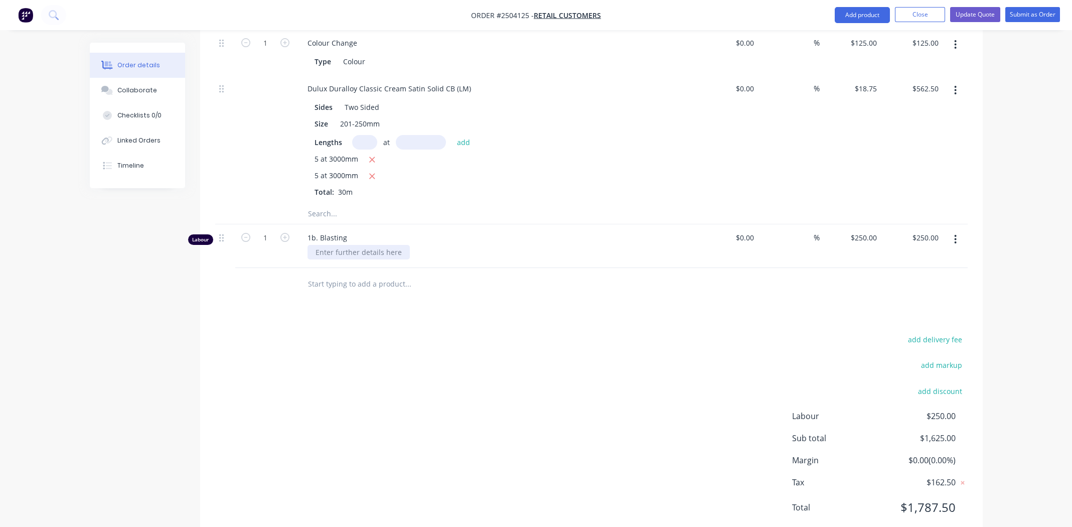
click at [373, 245] on div at bounding box center [358, 252] width 102 height 15
drag, startPoint x: 267, startPoint y: 206, endPoint x: 273, endPoint y: 208, distance: 5.9
click at [267, 230] on input "1" at bounding box center [265, 237] width 26 height 15
type input "1.5"
type input "$375.00"
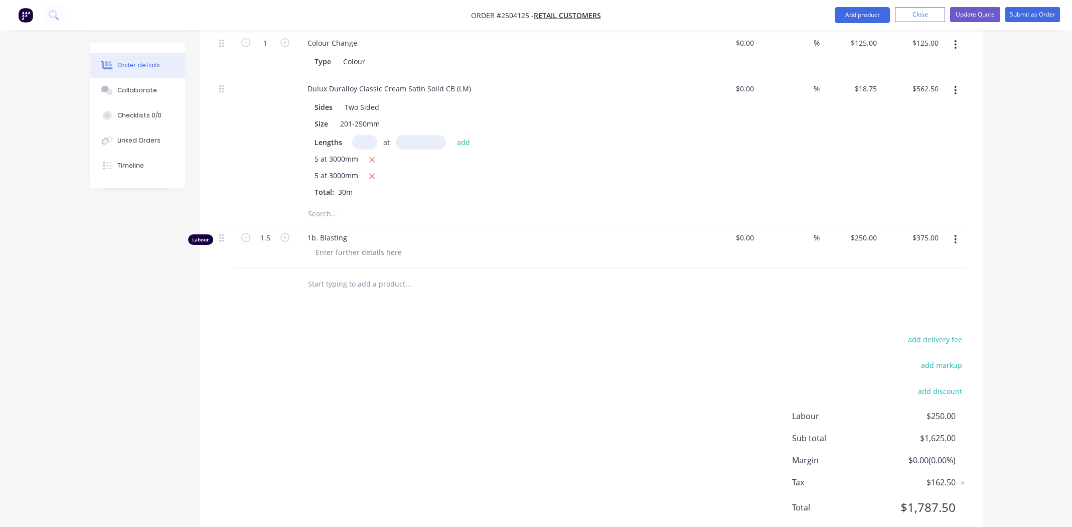
drag, startPoint x: 509, startPoint y: 490, endPoint x: 507, endPoint y: 482, distance: 8.3
click at [509, 490] on div "add delivery fee add markup add discount Labour $250.00 Sub total $1,625.00 Mar…" at bounding box center [591, 430] width 752 height 194
click at [569, 375] on div "add delivery fee add markup add discount Labour $375.00 Sub total $1,750.00 Mar…" at bounding box center [591, 430] width 752 height 194
click at [565, 301] on div "Products Show / Hide columns Add product Qty Cost Markup Price Total Kit 1 Line…" at bounding box center [591, 117] width 782 height 850
click at [523, 364] on div "add delivery fee add markup add discount Labour $375.00 Sub total $1,750.00 Mar…" at bounding box center [591, 430] width 752 height 194
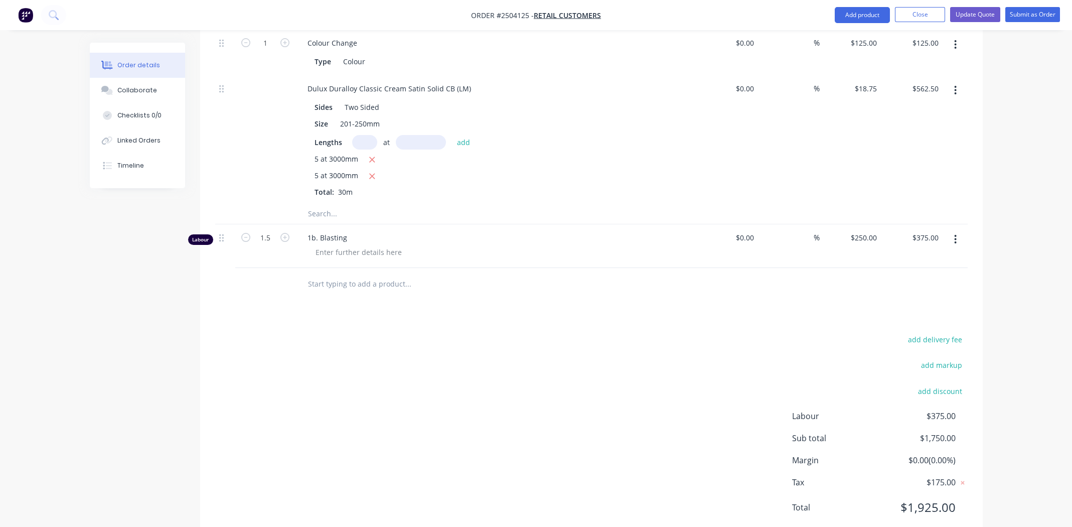
click at [475, 379] on div "add delivery fee add markup add discount Labour $375.00 Sub total $1,750.00 Mar…" at bounding box center [591, 430] width 752 height 194
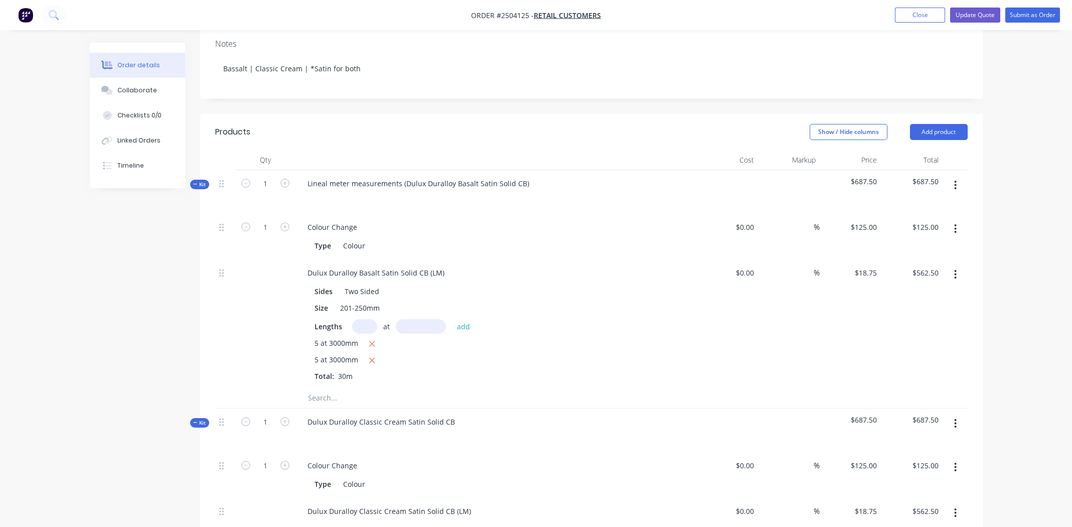
scroll to position [0, 0]
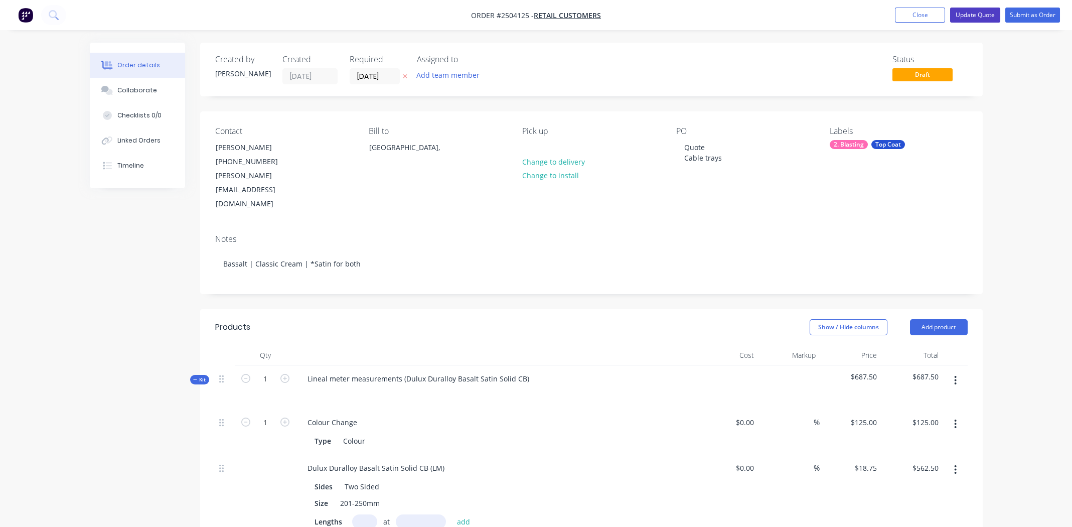
click at [977, 13] on button "Update Quote" at bounding box center [975, 15] width 50 height 15
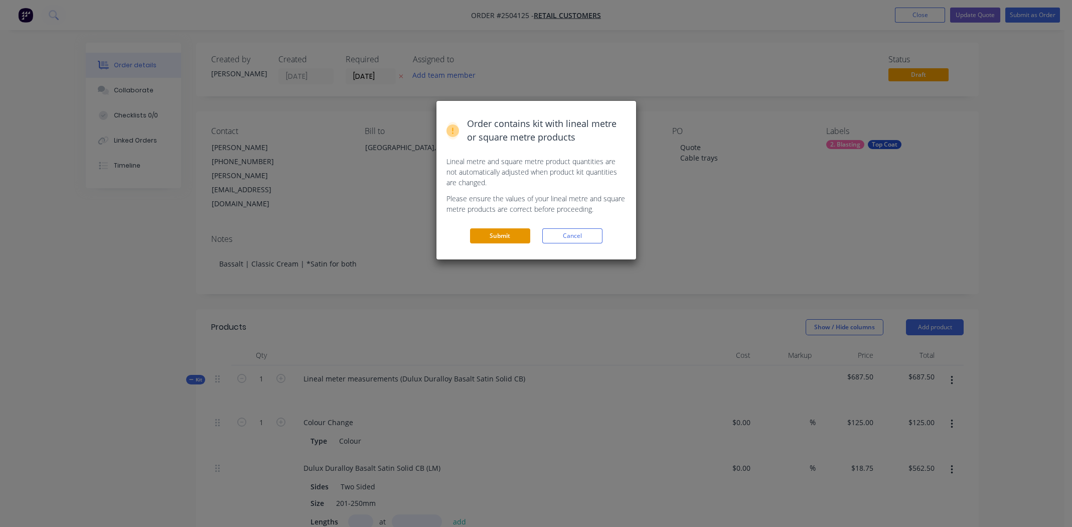
click at [491, 235] on button "Submit" at bounding box center [500, 235] width 60 height 15
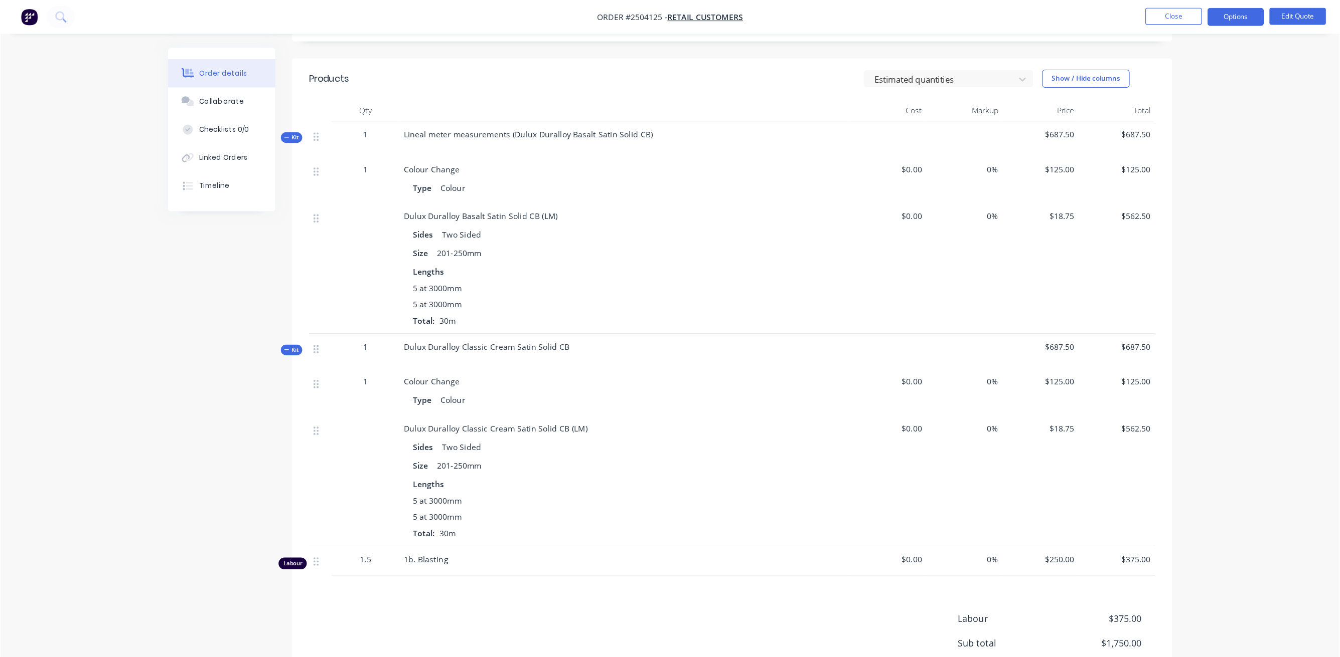
scroll to position [241, 0]
